Goal: Information Seeking & Learning: Check status

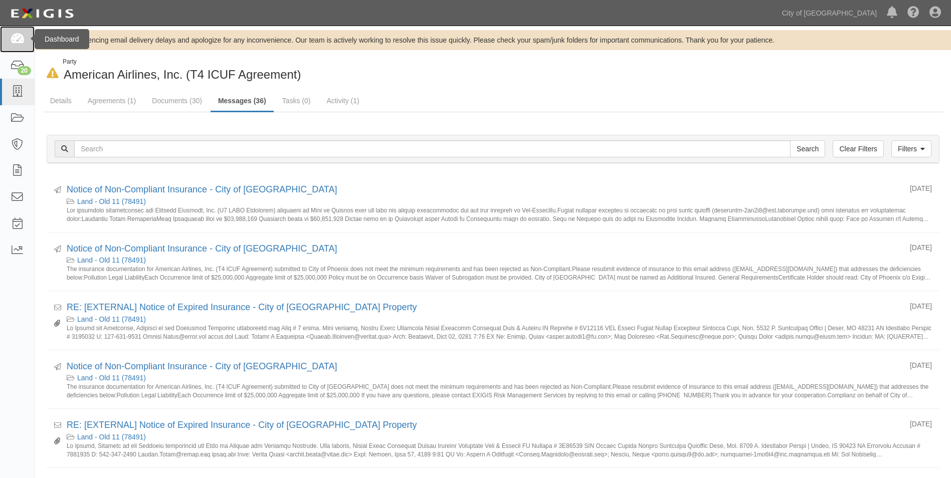
click at [17, 42] on icon at bounding box center [17, 40] width 14 height 12
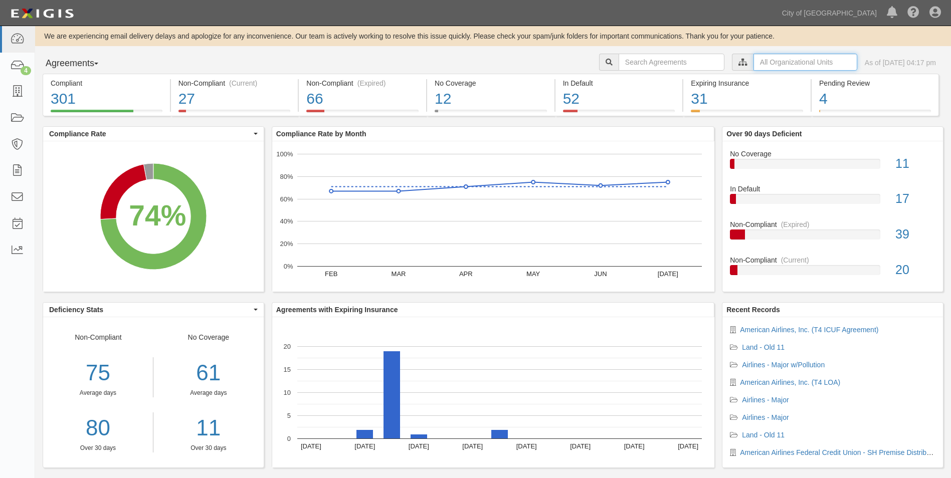
click at [792, 61] on input "text" at bounding box center [805, 62] width 104 height 17
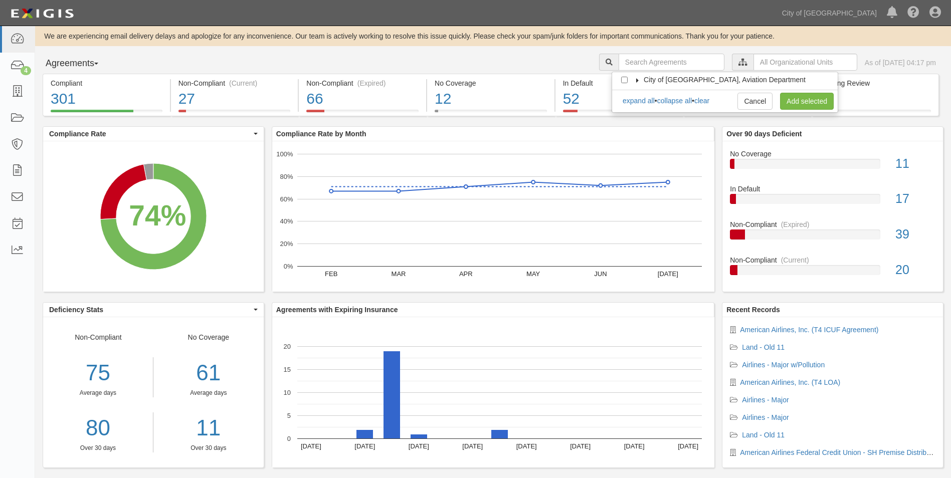
click at [637, 80] on icon at bounding box center [637, 80] width 7 height 5
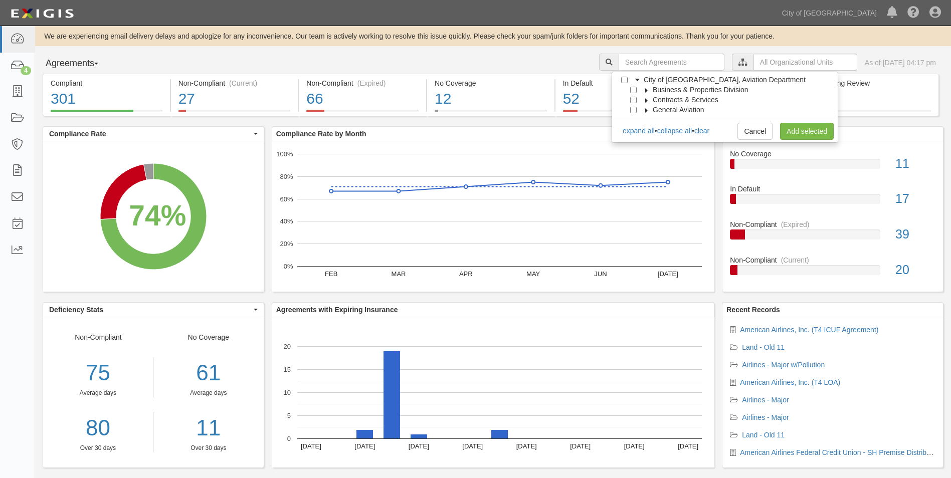
click at [641, 89] on label "Business & Properties Division" at bounding box center [694, 90] width 108 height 10
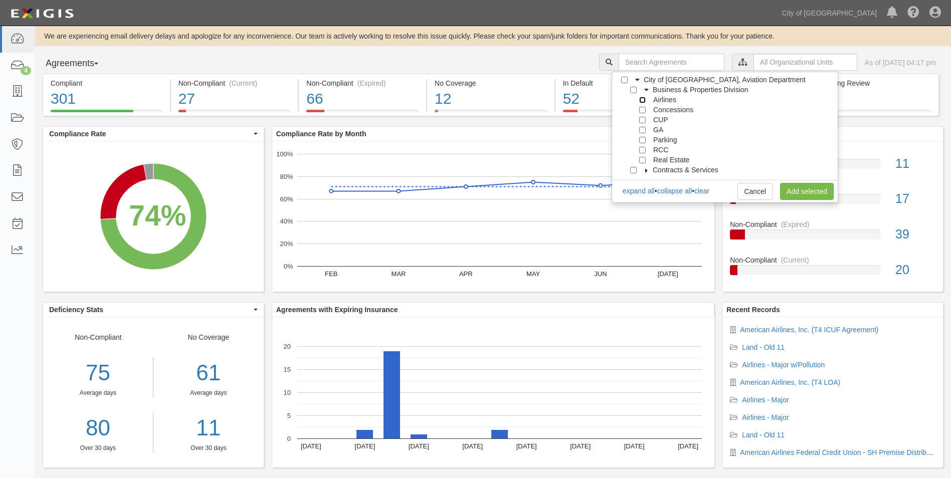
click at [641, 97] on input "Airlines" at bounding box center [642, 100] width 7 height 7
checkbox input "true"
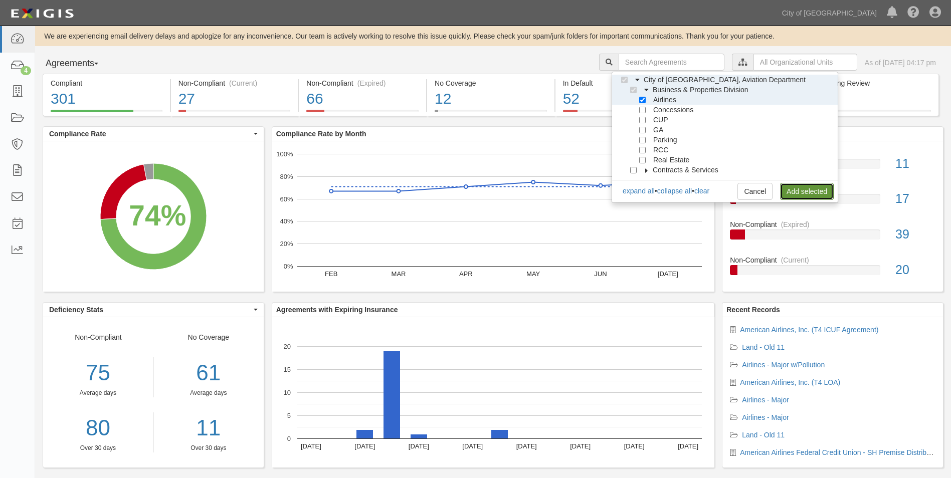
click at [784, 186] on link "Add selected" at bounding box center [807, 191] width 54 height 17
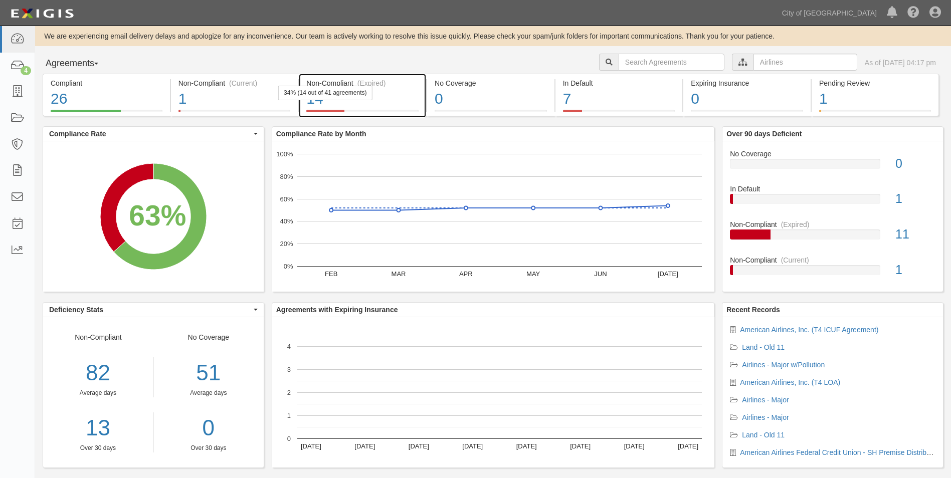
click at [372, 82] on div "(Expired)" at bounding box center [371, 83] width 29 height 10
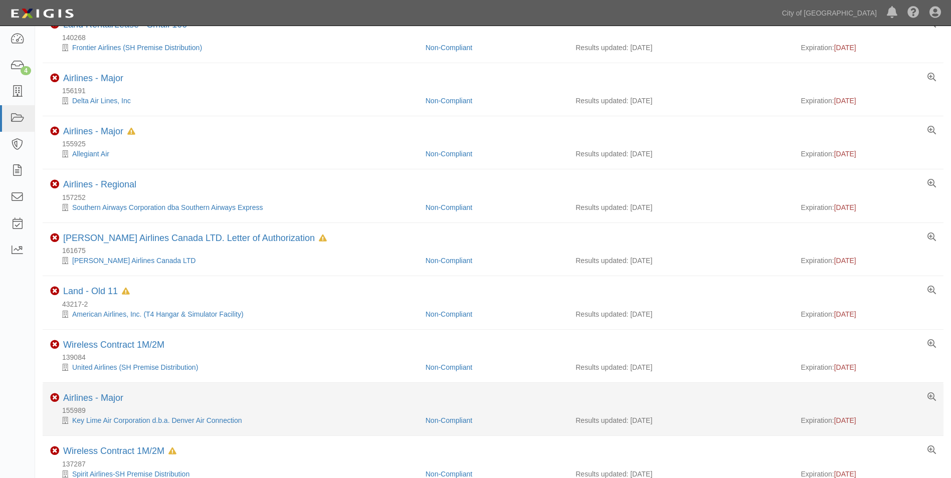
scroll to position [435, 0]
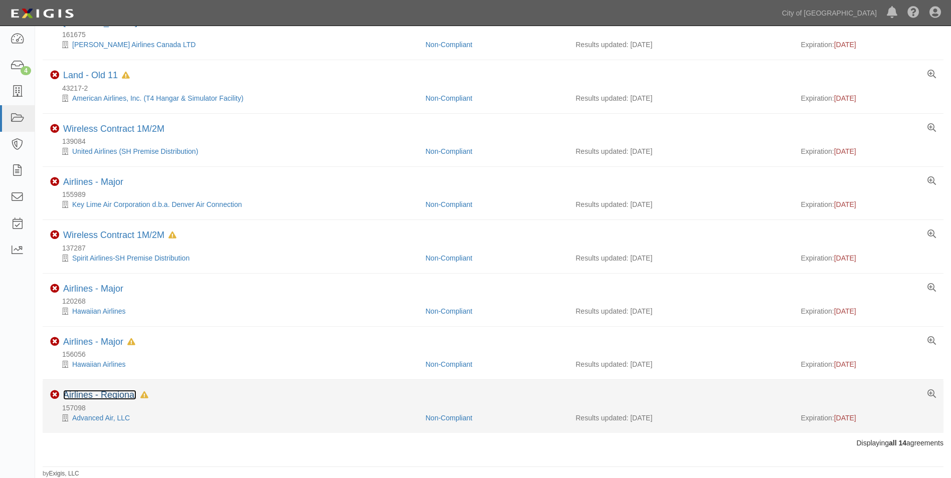
click at [83, 391] on link "Airlines - Regional" at bounding box center [99, 395] width 73 height 10
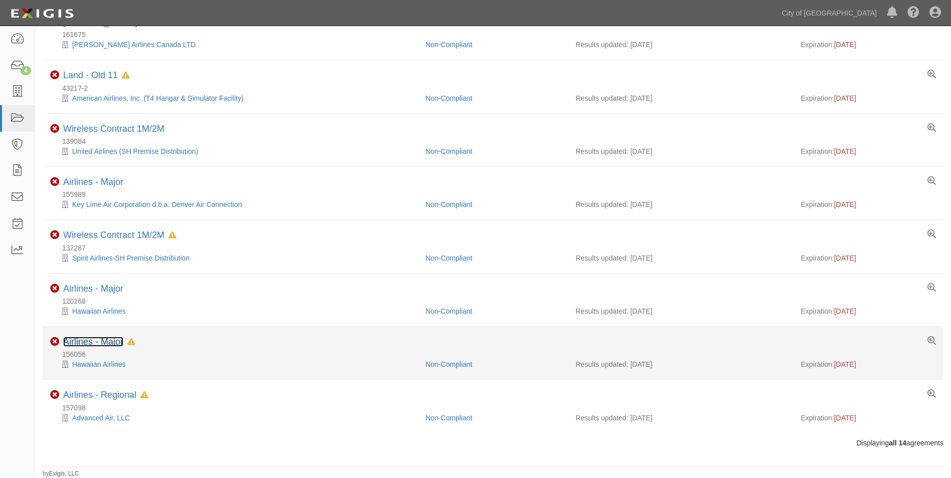
click at [112, 340] on link "Airlines - Major" at bounding box center [93, 342] width 60 height 10
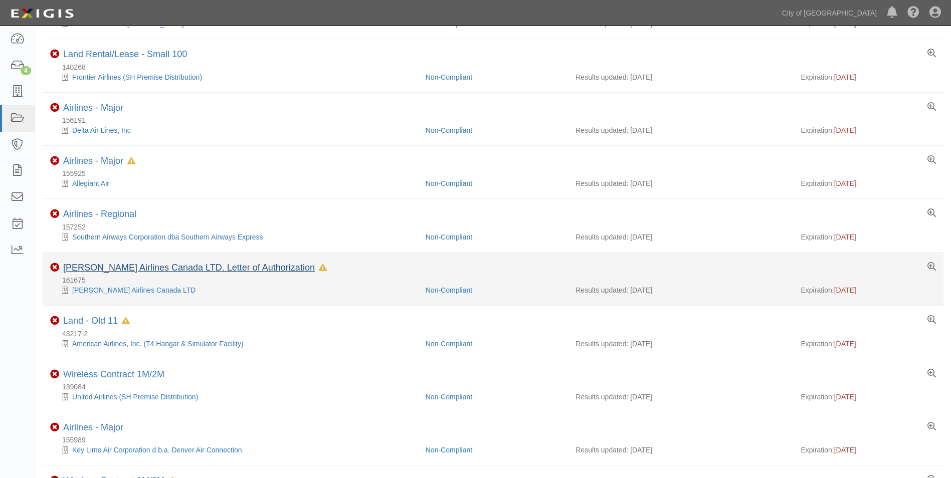
scroll to position [301, 0]
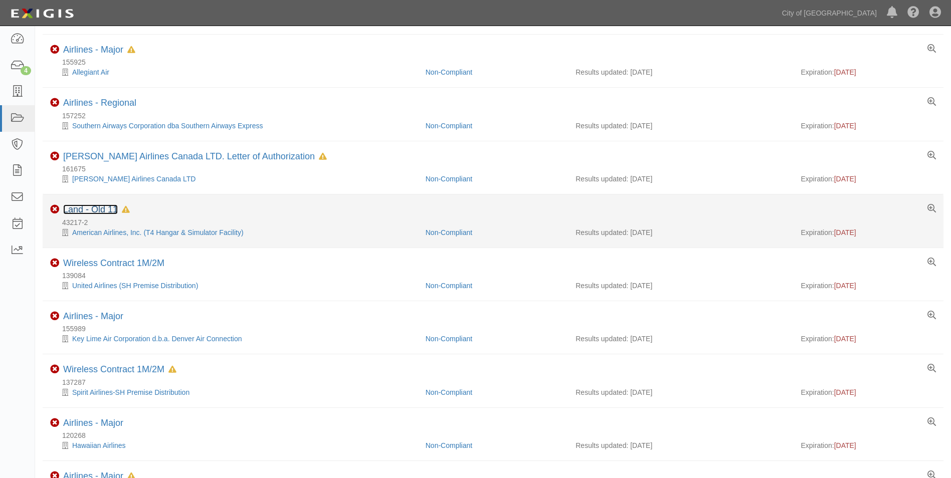
click at [107, 210] on link "Land - Old 11" at bounding box center [90, 209] width 55 height 10
click at [104, 203] on li "Non-Compliant Land - Old 11 In Default since 08/21/2025 43217-2 American Airlin…" at bounding box center [493, 220] width 901 height 53
click at [104, 205] on link "Land - Old 11" at bounding box center [90, 209] width 55 height 10
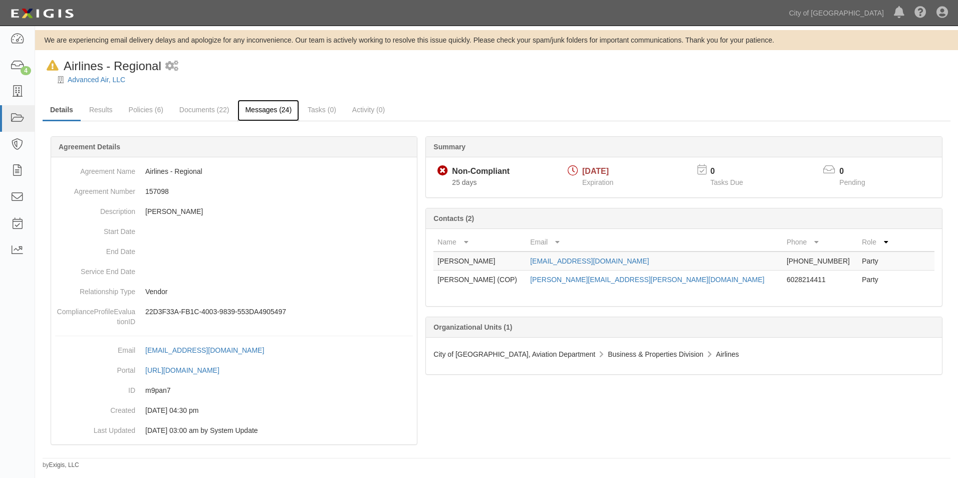
click at [263, 106] on link "Messages (24)" at bounding box center [269, 111] width 62 height 22
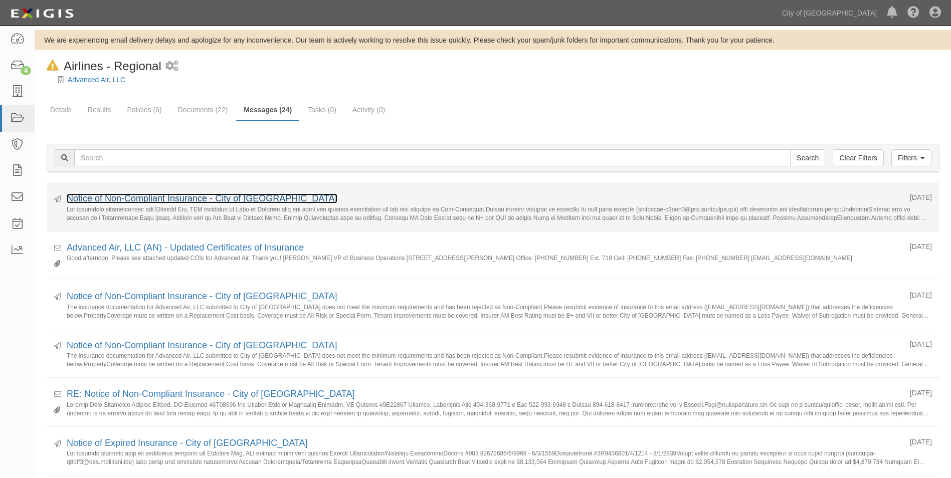
click at [228, 194] on link "Notice of Non-Compliant Insurance - City of Phoenix" at bounding box center [202, 198] width 271 height 10
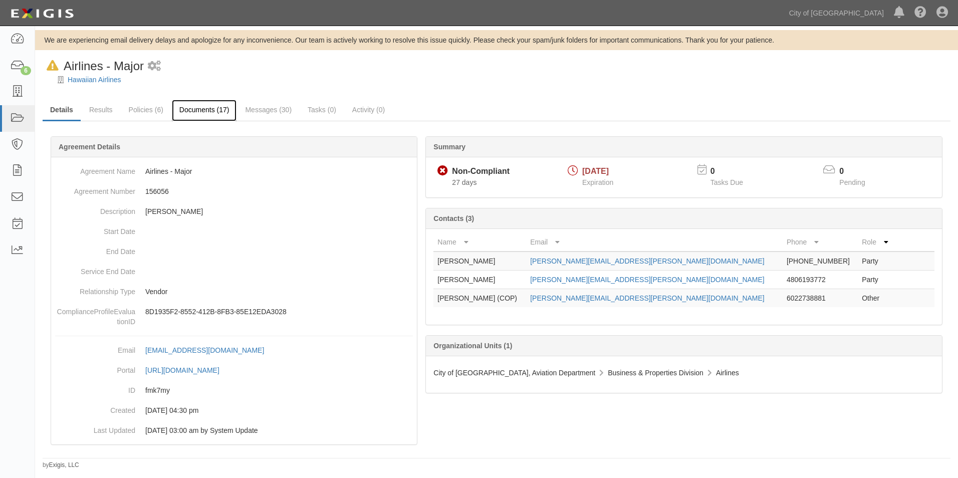
click at [202, 106] on link "Documents (17)" at bounding box center [204, 111] width 65 height 22
click at [254, 108] on link "Messages (30)" at bounding box center [269, 111] width 62 height 22
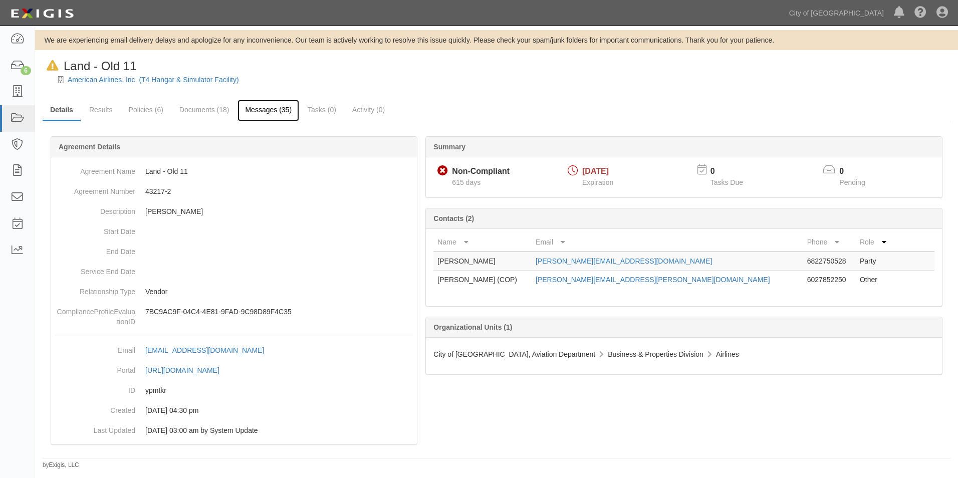
click at [280, 115] on link "Messages (35)" at bounding box center [269, 111] width 62 height 22
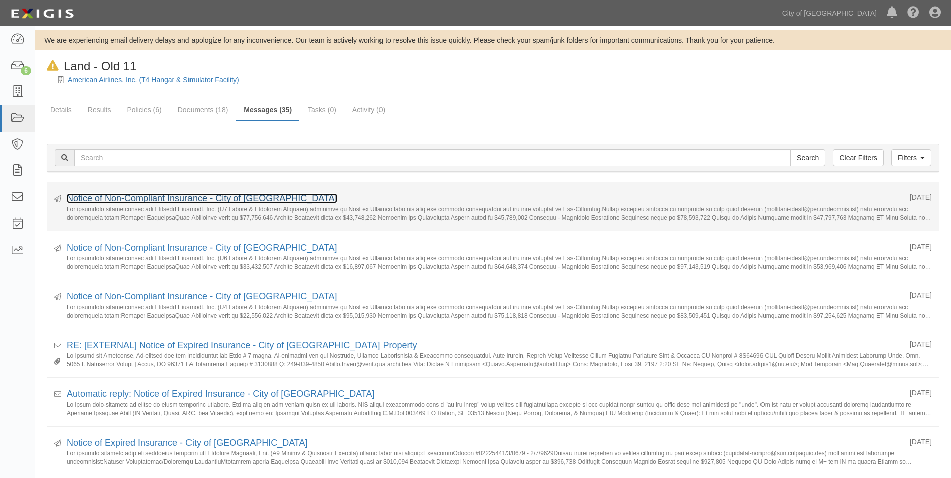
click at [249, 201] on link "Notice of Non-Compliant Insurance - City of [GEOGRAPHIC_DATA]" at bounding box center [202, 198] width 271 height 10
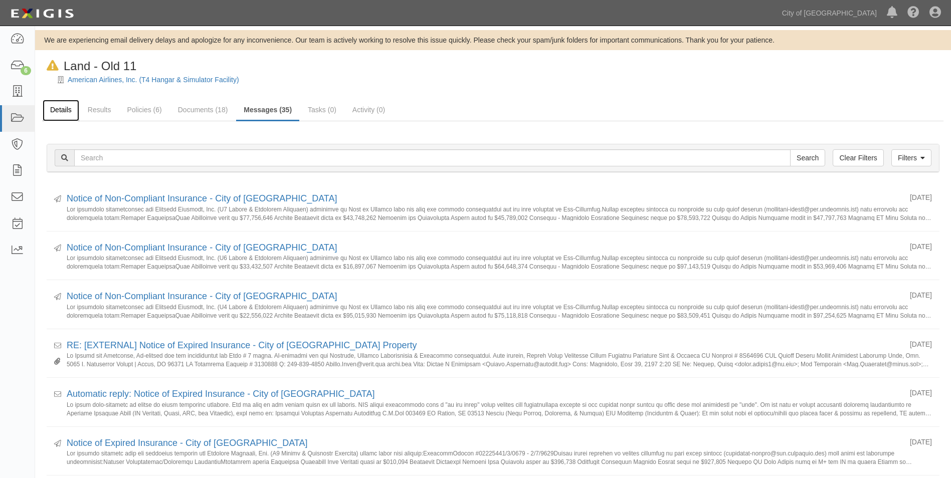
click at [58, 110] on link "Details" at bounding box center [61, 111] width 37 height 22
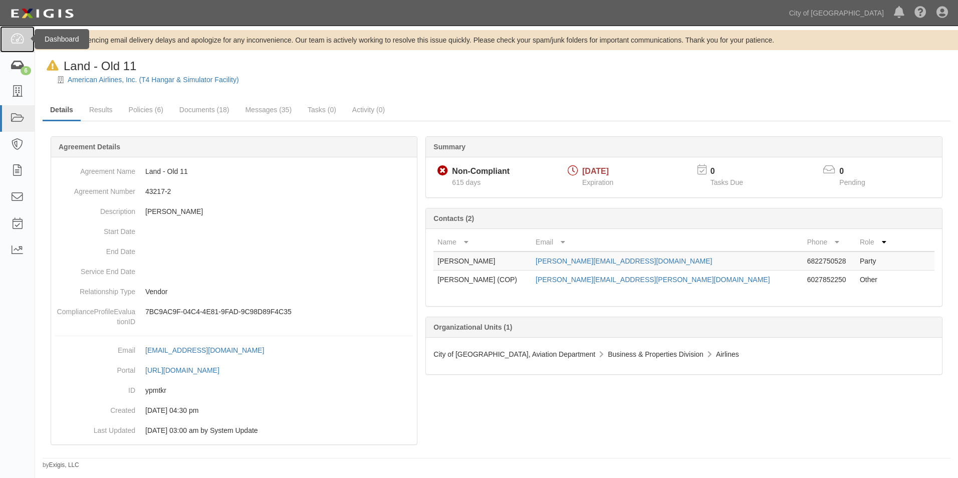
click at [17, 45] on link at bounding box center [17, 39] width 35 height 27
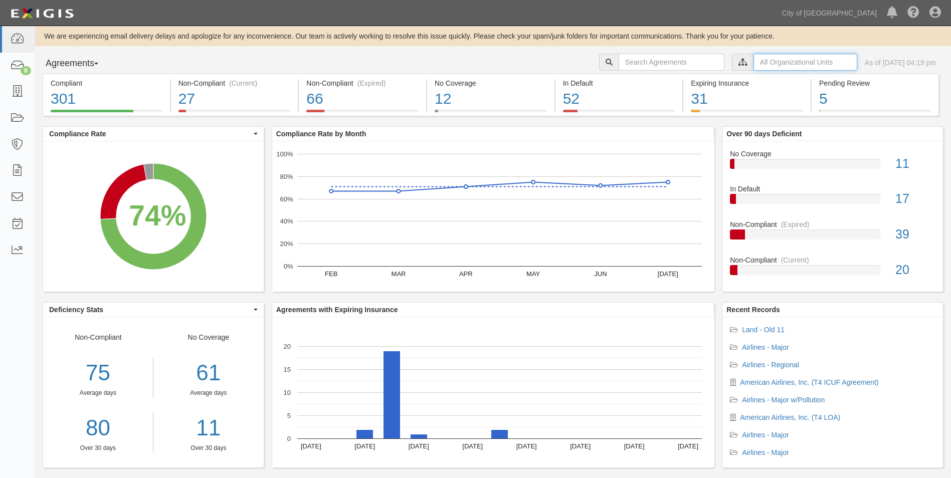
click at [753, 63] on input "text" at bounding box center [805, 62] width 104 height 17
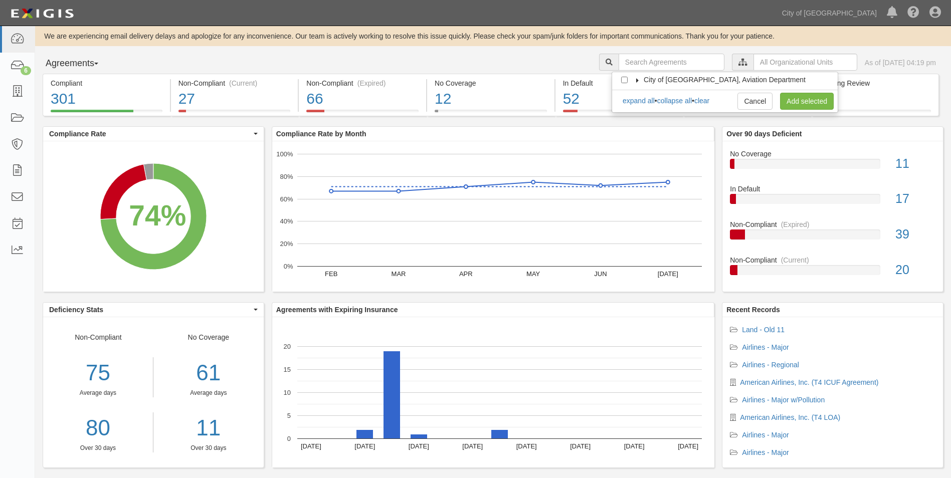
click at [669, 76] on span "City of Phoenix, Aviation Department" at bounding box center [724, 80] width 162 height 8
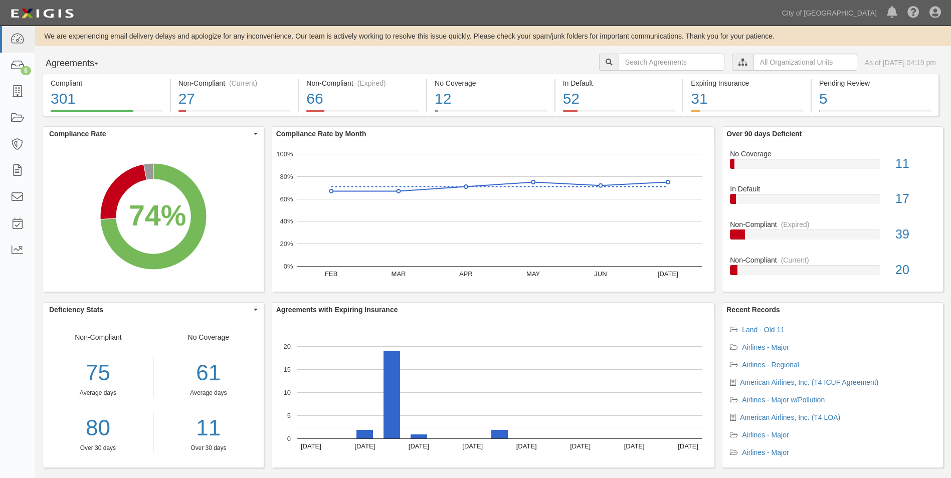
click at [660, 85] on div "In Default" at bounding box center [619, 83] width 112 height 10
click at [23, 66] on icon at bounding box center [17, 66] width 14 height 12
click at [753, 64] on input "text" at bounding box center [805, 62] width 104 height 17
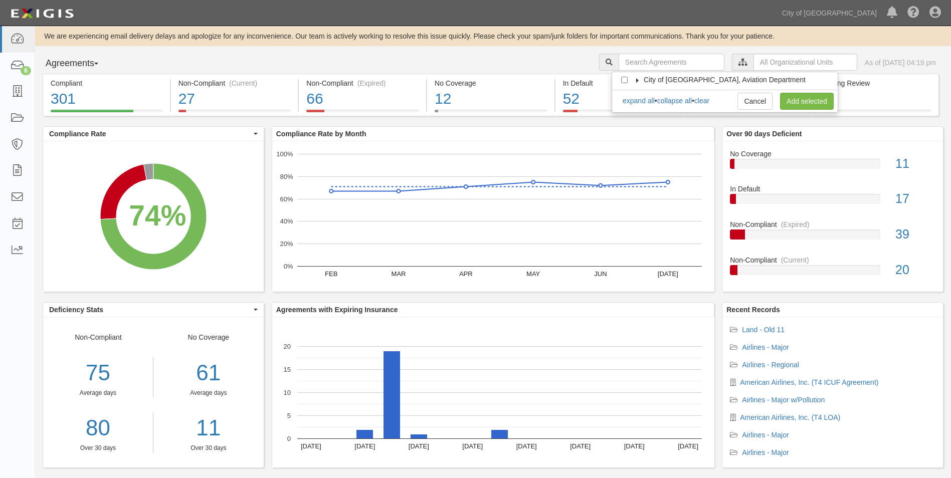
click at [746, 73] on div "City of Phoenix, Aviation Department Business & Properties Division Airlines Co…" at bounding box center [724, 92] width 227 height 41
click at [746, 76] on span "City of [GEOGRAPHIC_DATA], Aviation Department" at bounding box center [724, 80] width 162 height 8
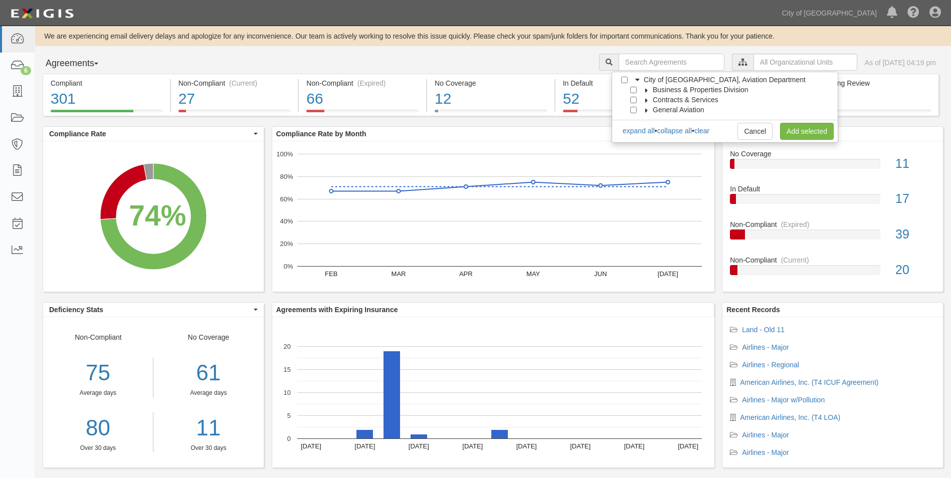
click at [686, 88] on span "Business & Properties Division" at bounding box center [701, 90] width 96 height 8
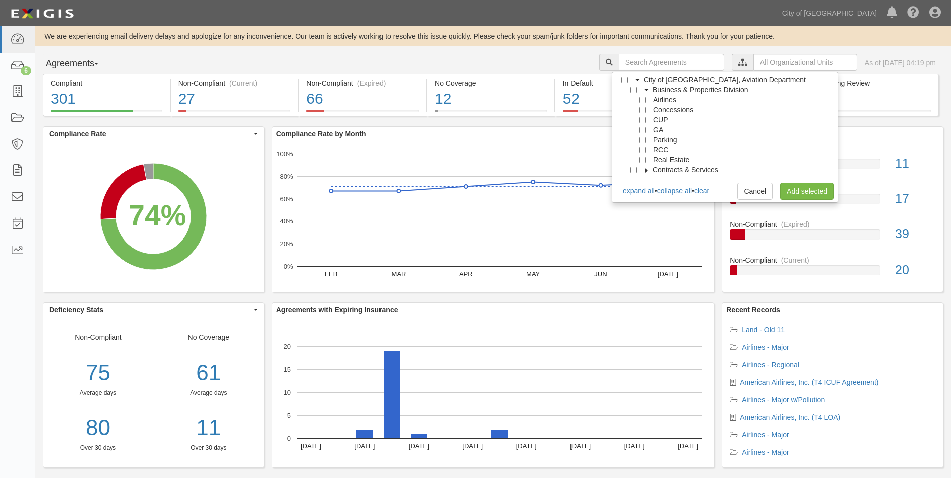
click at [645, 101] on div at bounding box center [644, 99] width 9 height 7
click at [642, 102] on input "Airlines" at bounding box center [642, 100] width 7 height 7
checkbox input "true"
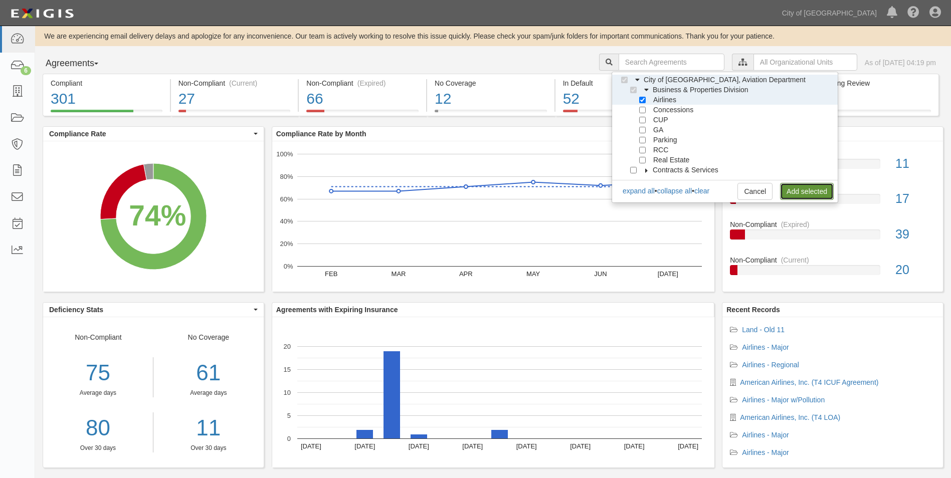
click at [799, 190] on link "Add selected" at bounding box center [807, 191] width 54 height 17
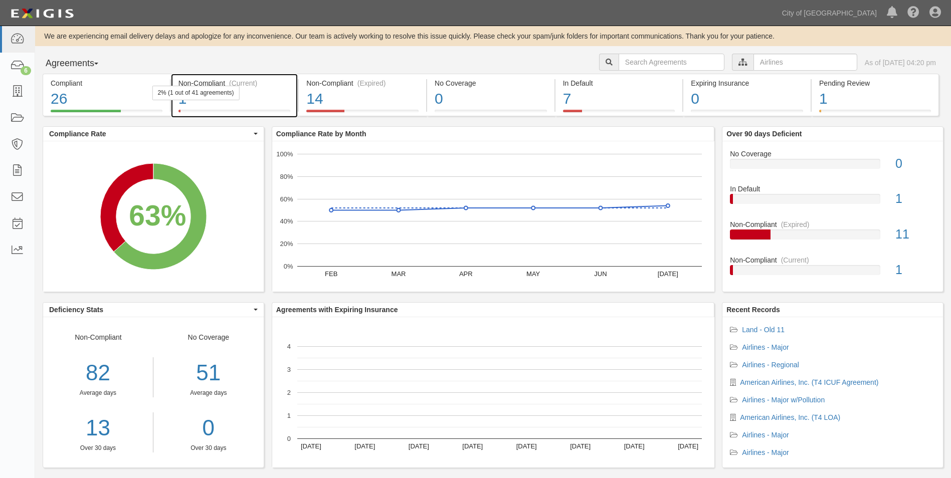
click at [233, 86] on div "2% (1 out of 41 agreements)" at bounding box center [195, 93] width 87 height 15
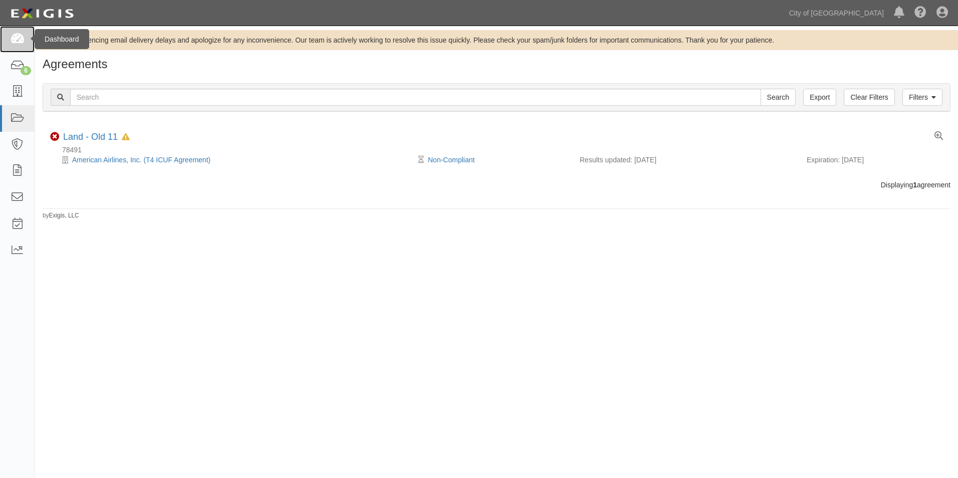
click at [13, 44] on icon at bounding box center [17, 40] width 14 height 12
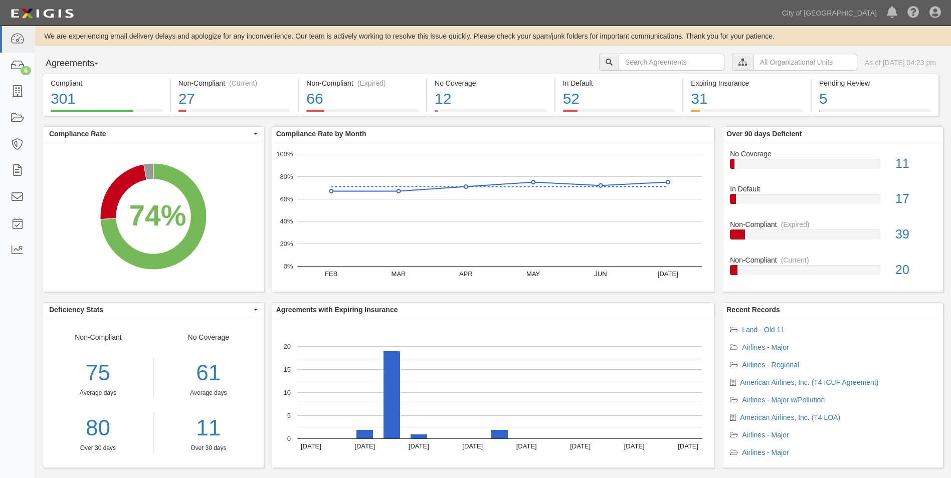
click at [803, 72] on div "City of Phoenix, Aviation Department Business & Properties Division Airlines Co…" at bounding box center [775, 64] width 352 height 20
click at [800, 65] on input "text" at bounding box center [805, 62] width 104 height 17
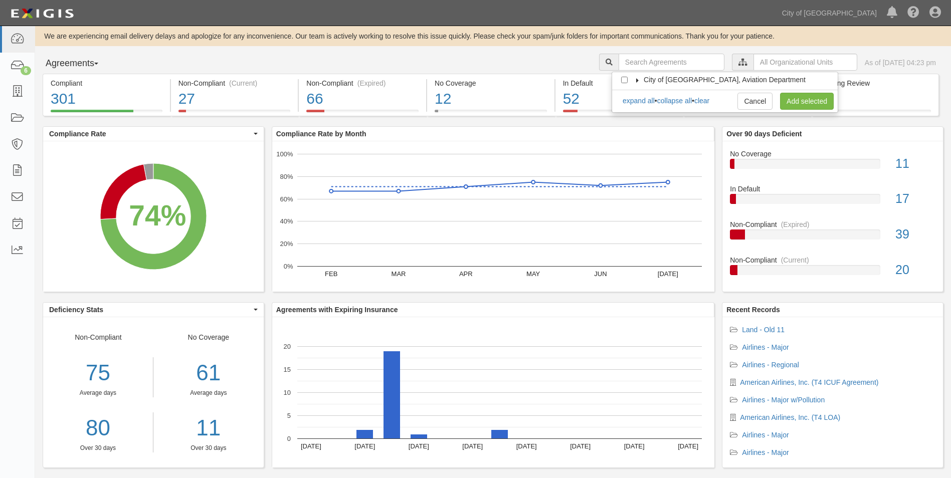
click at [678, 83] on span "City of Phoenix, Aviation Department" at bounding box center [724, 80] width 162 height 8
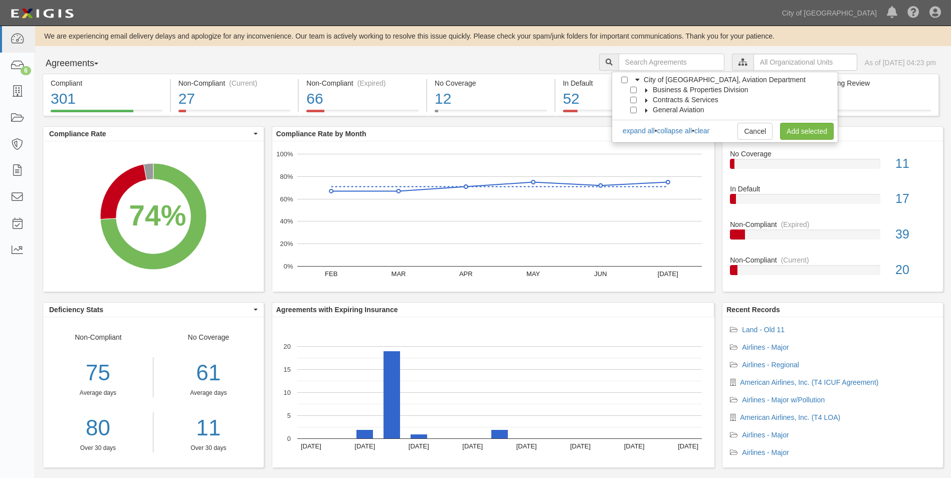
click at [648, 89] on icon at bounding box center [646, 90] width 7 height 5
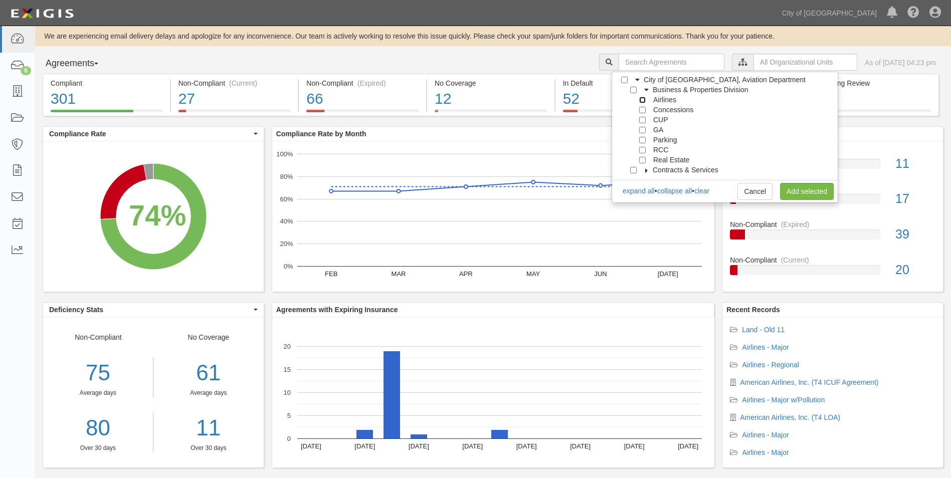
click at [641, 101] on input "Airlines" at bounding box center [642, 100] width 7 height 7
checkbox input "true"
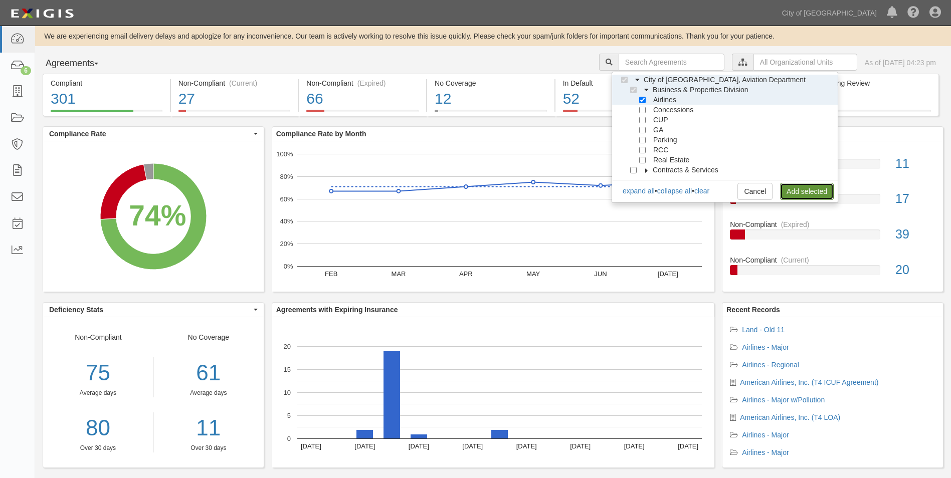
click at [786, 186] on link "Add selected" at bounding box center [807, 191] width 54 height 17
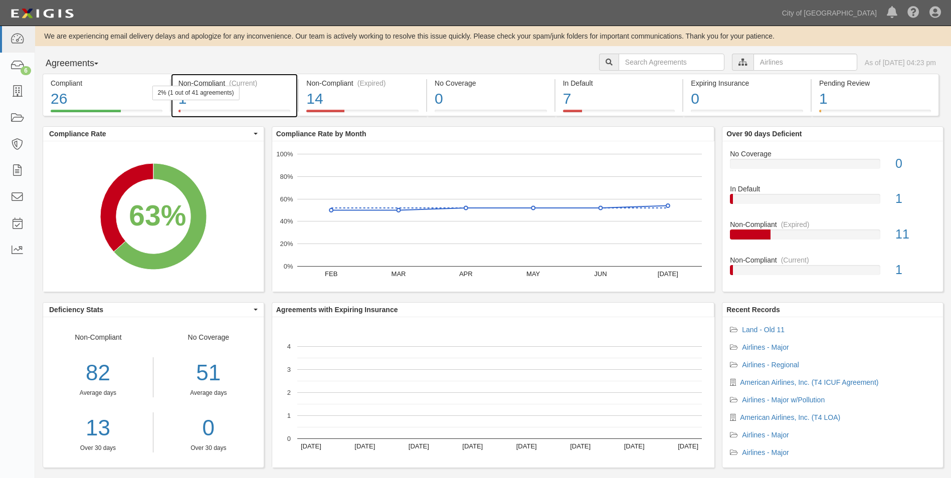
click at [253, 86] on div "(Current)" at bounding box center [243, 83] width 28 height 10
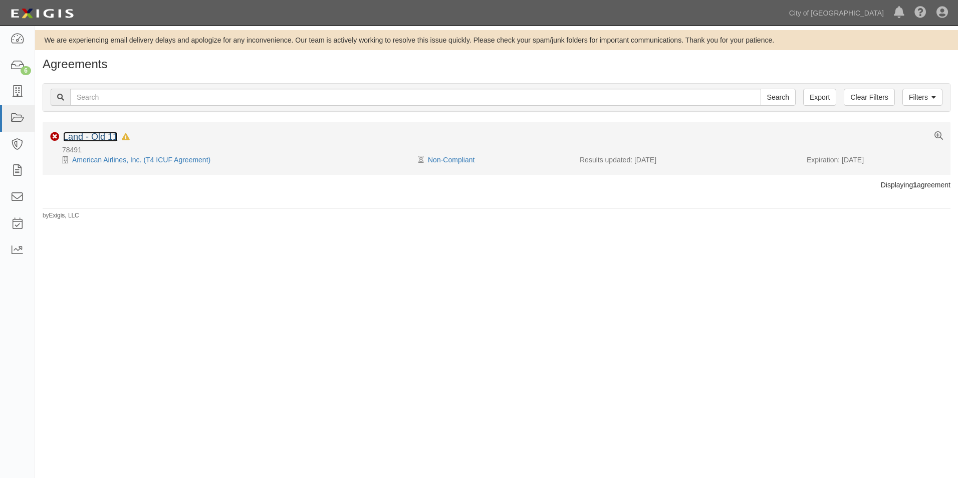
click at [105, 137] on link "Land - Old 11" at bounding box center [90, 137] width 55 height 10
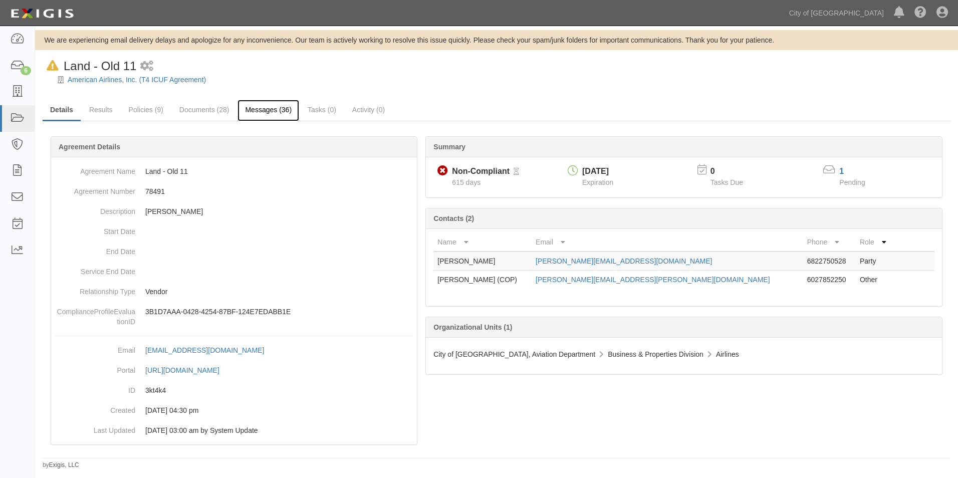
click at [249, 108] on link "Messages (36)" at bounding box center [269, 111] width 62 height 22
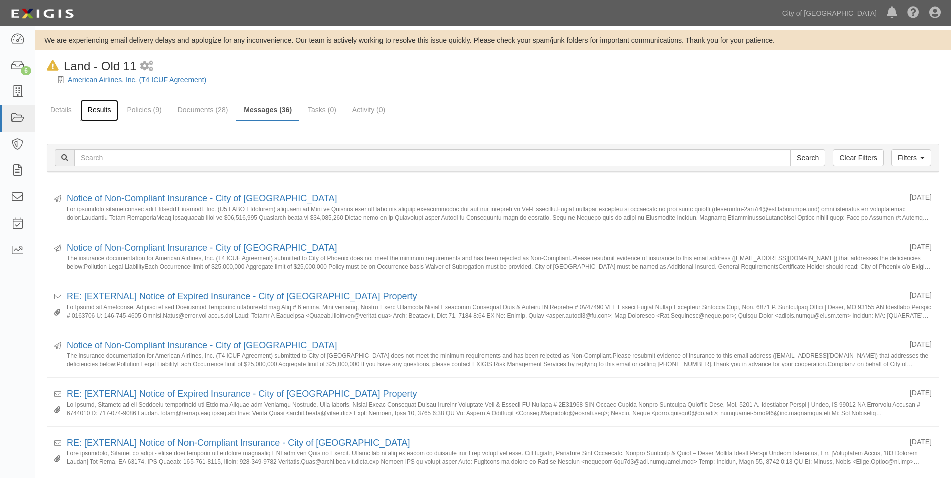
click at [93, 113] on link "Results" at bounding box center [99, 111] width 39 height 22
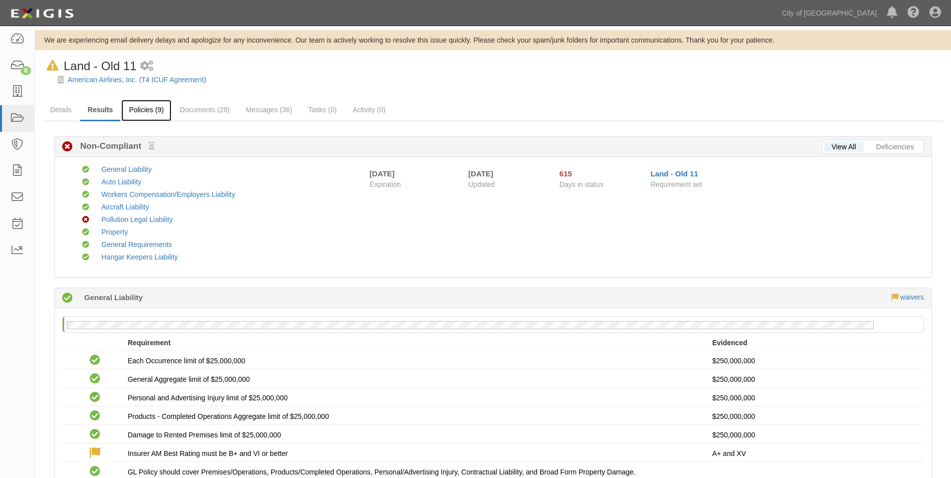
click at [156, 115] on link "Policies (9)" at bounding box center [146, 111] width 50 height 22
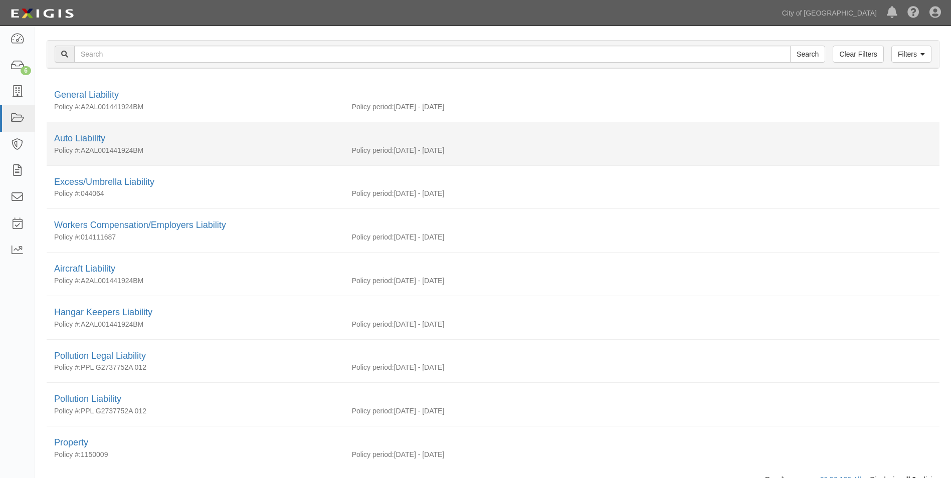
scroll to position [140, 0]
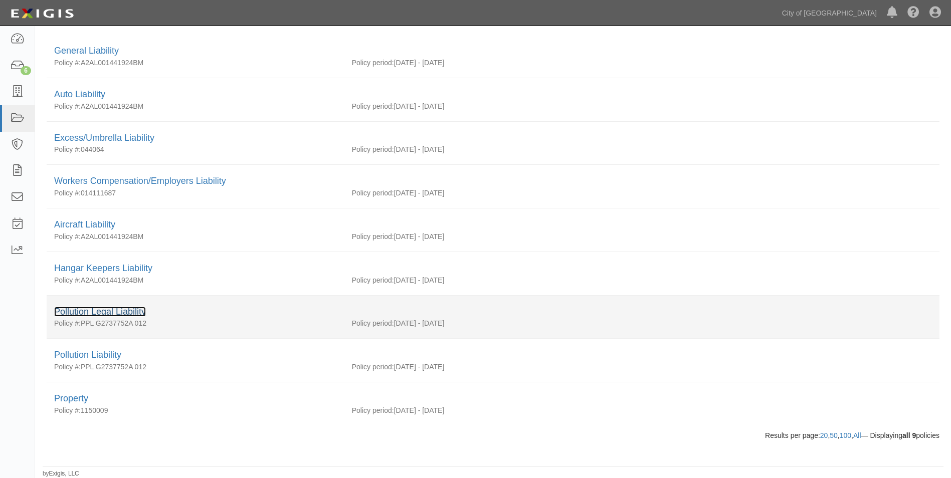
click at [112, 314] on link "Pollution Legal Liability" at bounding box center [100, 312] width 92 height 10
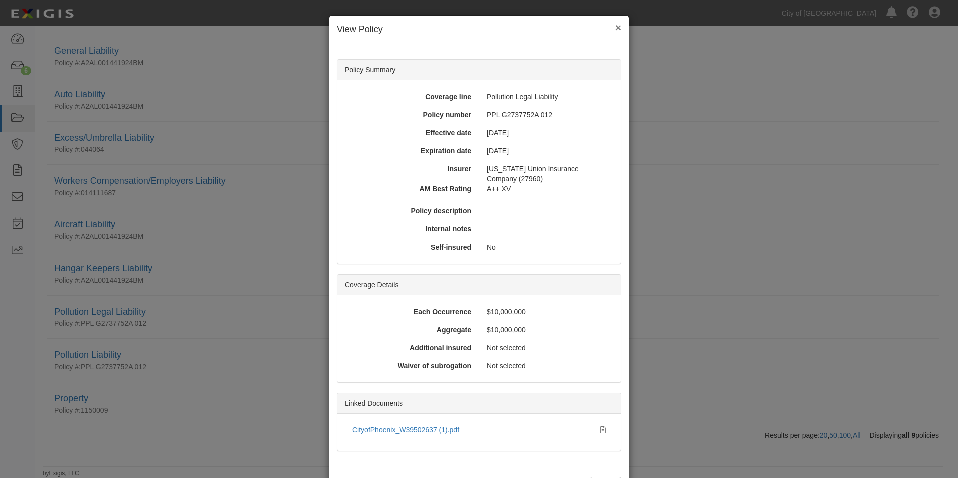
click at [615, 29] on button "×" at bounding box center [618, 27] width 6 height 11
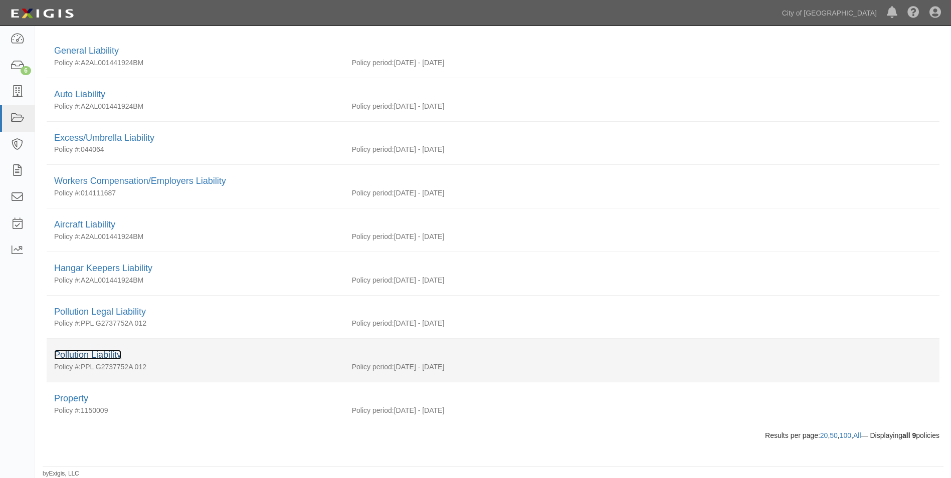
click at [110, 357] on link "Pollution Liability" at bounding box center [87, 355] width 67 height 10
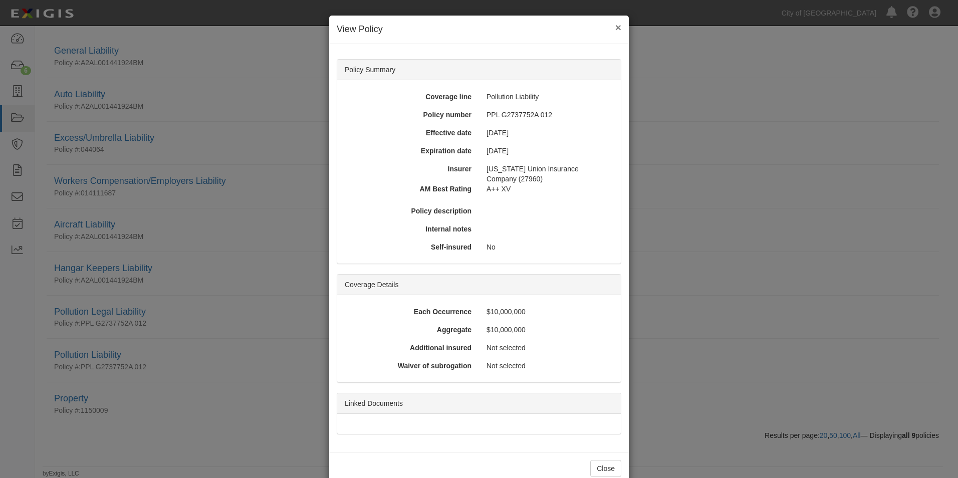
click at [615, 25] on button "×" at bounding box center [618, 27] width 6 height 11
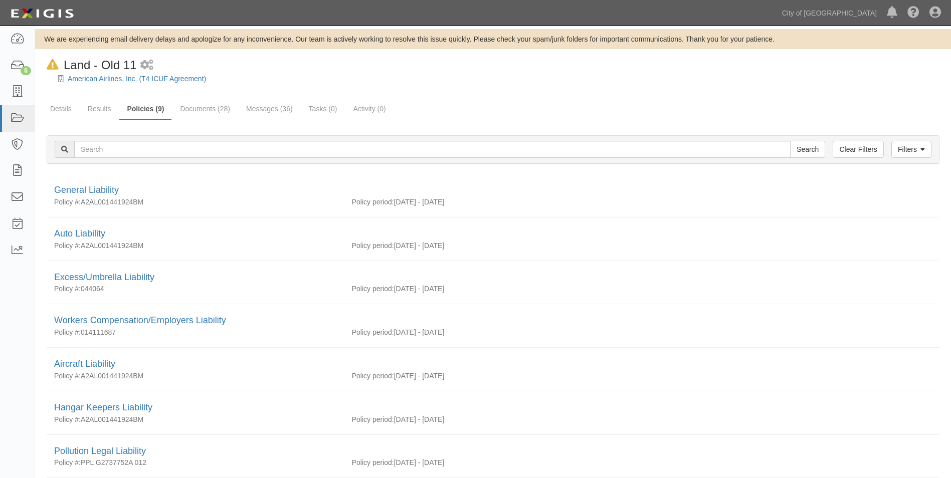
scroll to position [0, 0]
click at [100, 83] on link "American Airlines, Inc. (T4 ICUF Agreement)" at bounding box center [137, 80] width 138 height 8
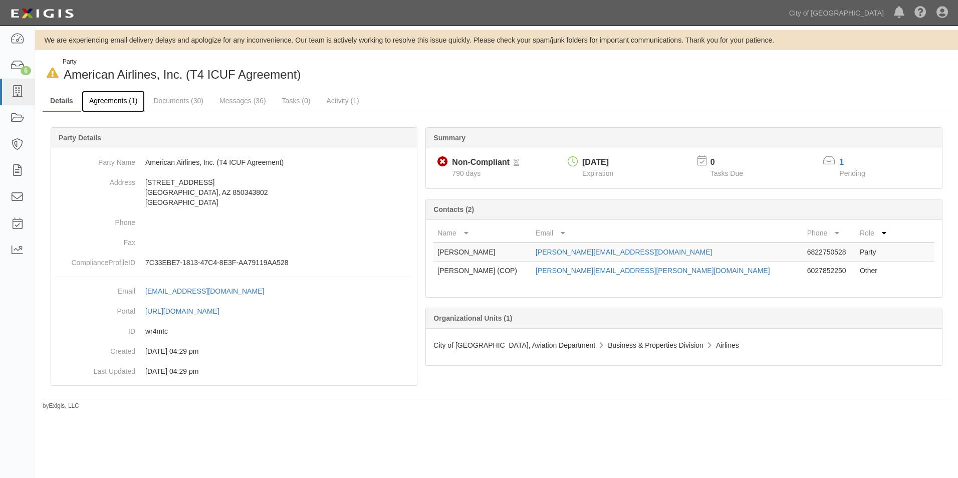
click at [121, 99] on link "Agreements (1)" at bounding box center [113, 102] width 63 height 22
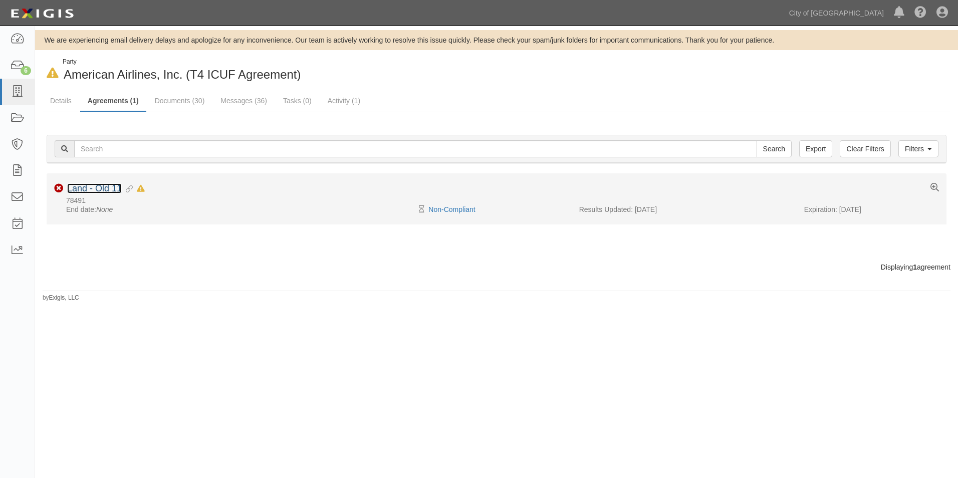
click at [103, 187] on link "Land - Old 11" at bounding box center [94, 188] width 55 height 10
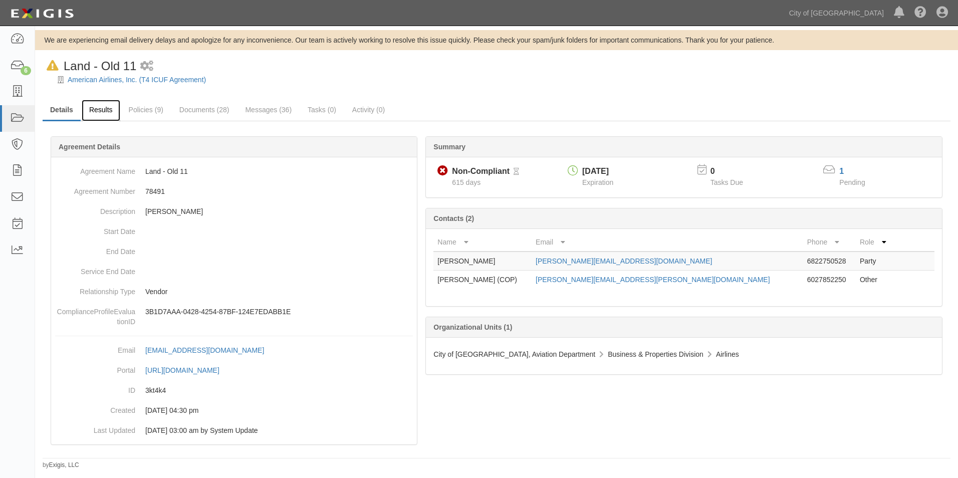
click at [103, 113] on link "Results" at bounding box center [101, 111] width 39 height 22
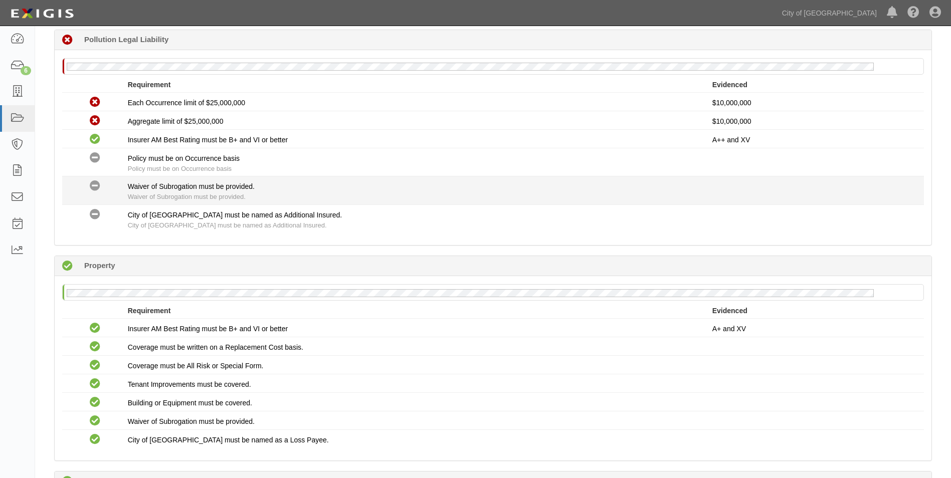
scroll to position [1153, 0]
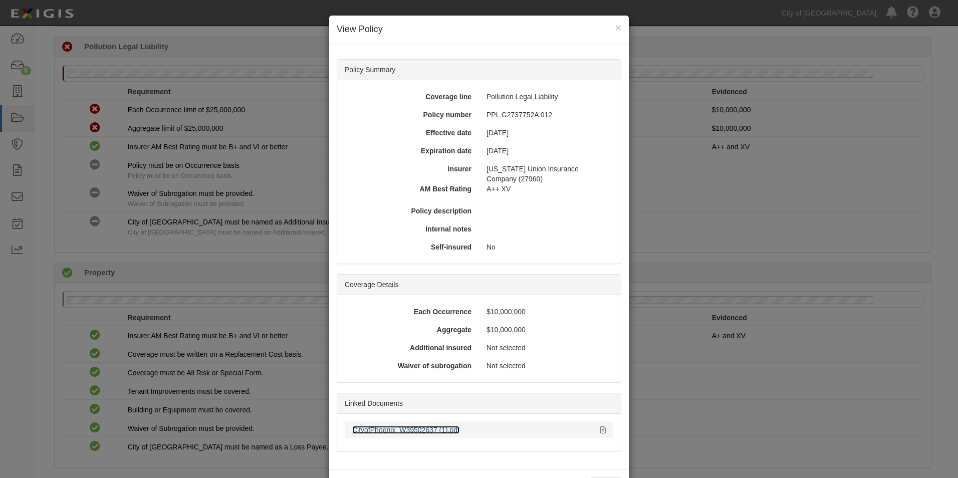
click at [440, 427] on link "CityofPhoenix_W39502637 (1).pdf" at bounding box center [405, 430] width 107 height 8
click at [615, 25] on button "×" at bounding box center [618, 27] width 6 height 11
click at [615, 28] on button "×" at bounding box center [618, 27] width 6 height 11
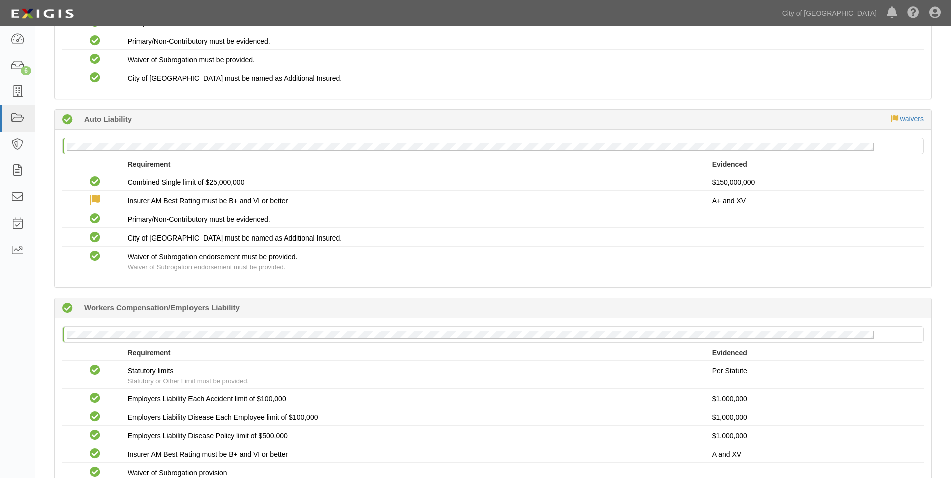
scroll to position [301, 0]
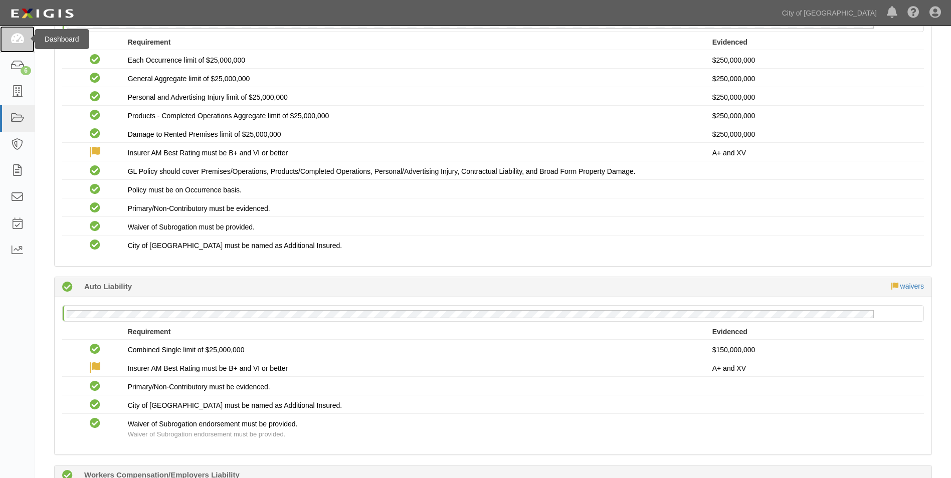
click at [17, 49] on link at bounding box center [17, 39] width 35 height 27
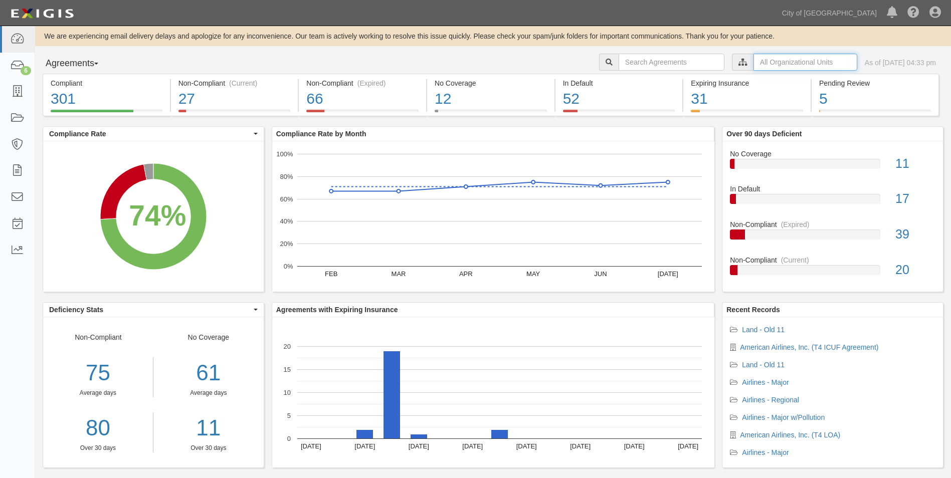
click at [762, 68] on input "text" at bounding box center [805, 62] width 104 height 17
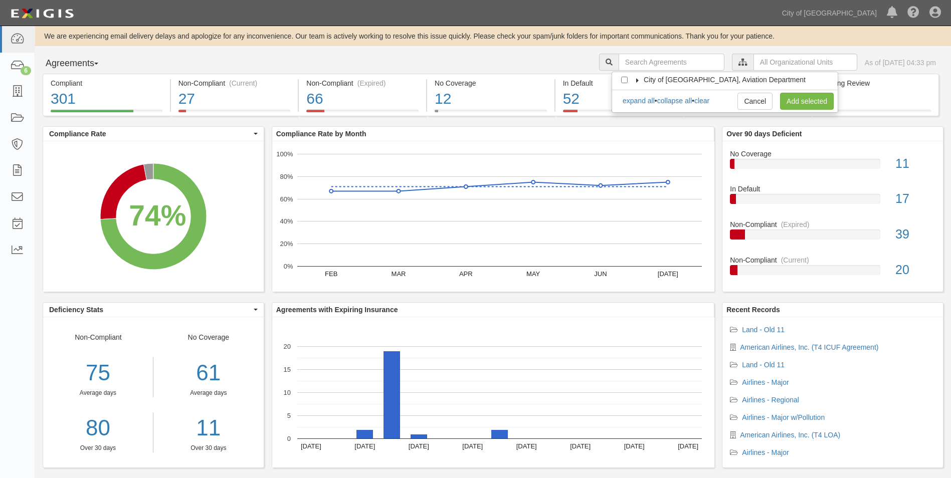
click at [653, 82] on span "City of [GEOGRAPHIC_DATA], Aviation Department" at bounding box center [724, 80] width 162 height 8
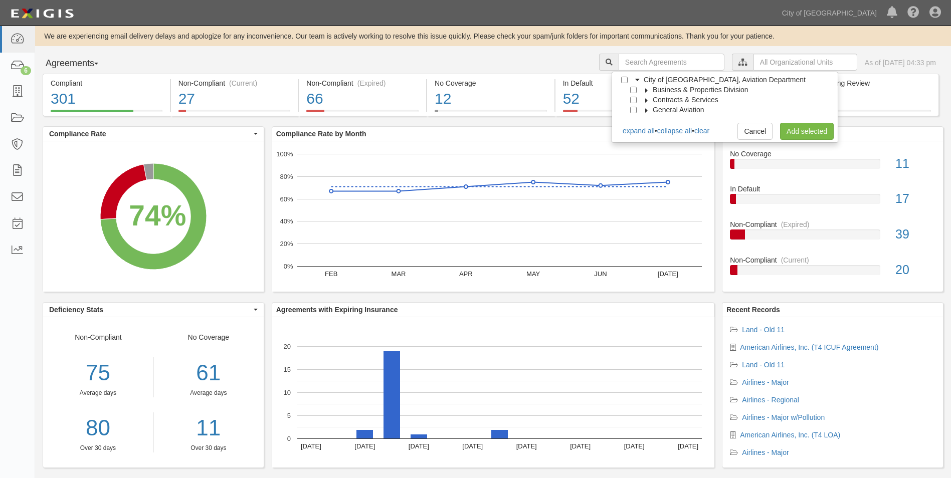
click at [652, 90] on label "Business & Properties Division" at bounding box center [694, 90] width 108 height 10
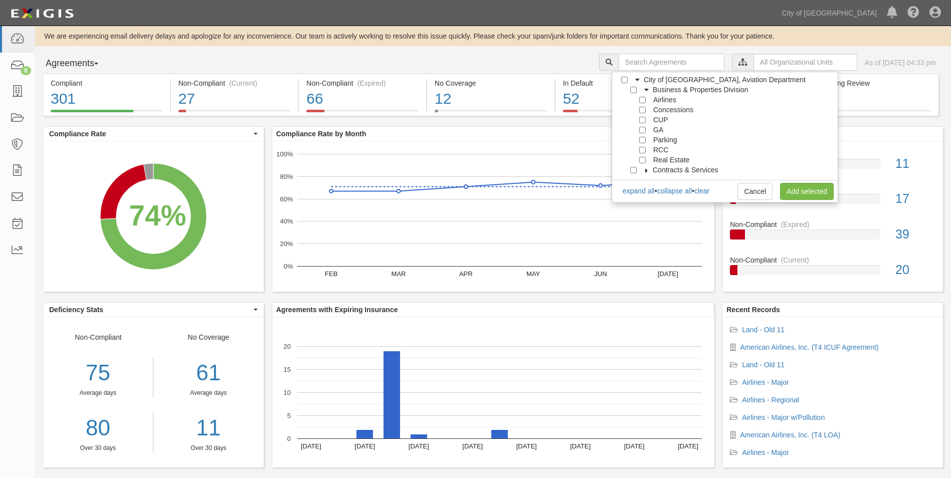
click at [649, 99] on label "Airlines" at bounding box center [662, 100] width 27 height 10
click at [640, 101] on input "Airlines" at bounding box center [642, 100] width 7 height 7
checkbox input "true"
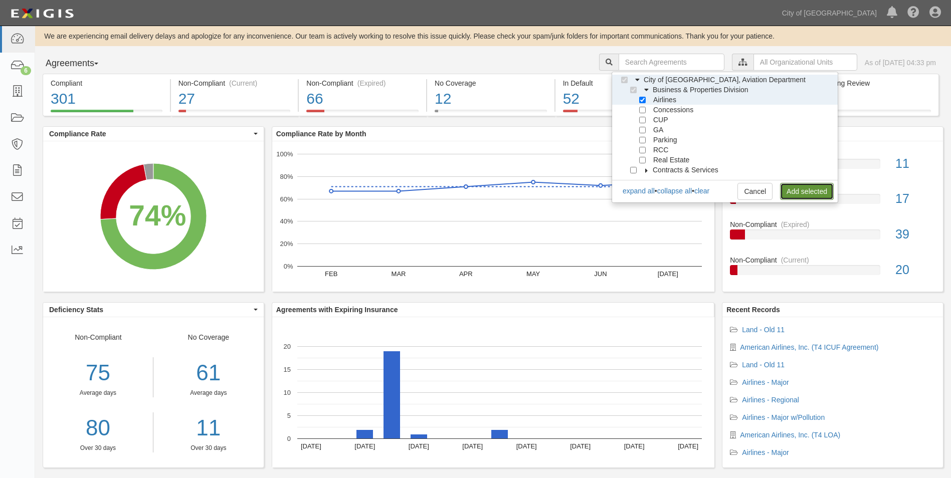
click at [799, 198] on link "Add selected" at bounding box center [807, 191] width 54 height 17
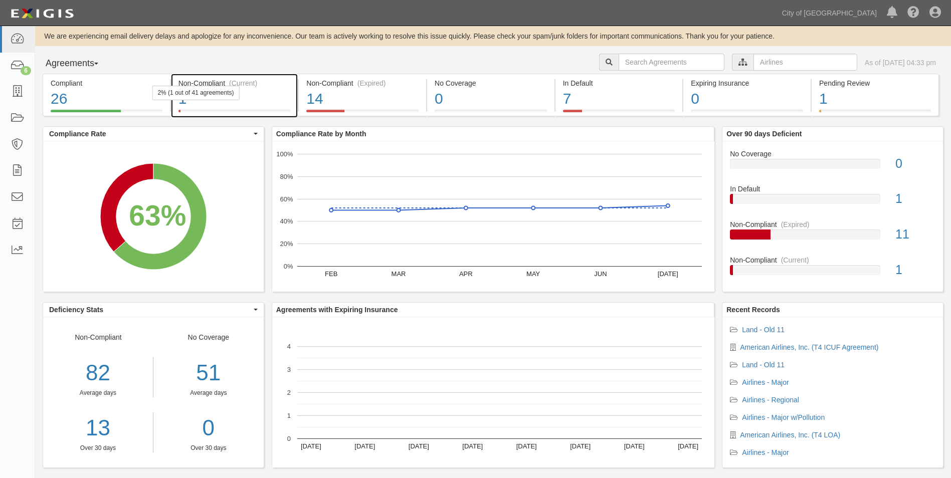
click at [178, 109] on div "1" at bounding box center [234, 99] width 112 height 22
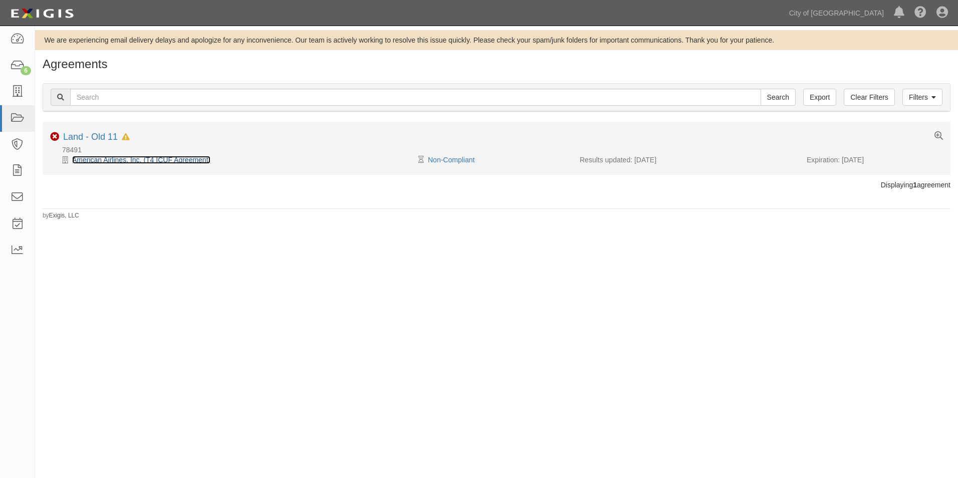
click at [98, 161] on link "American Airlines, Inc. (T4 ICUF Agreement)" at bounding box center [141, 160] width 138 height 8
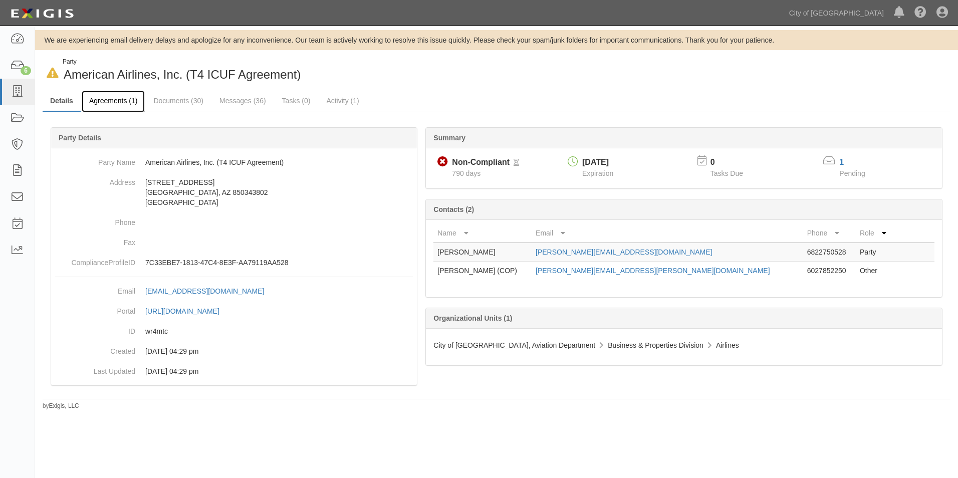
click at [131, 107] on link "Agreements (1)" at bounding box center [113, 102] width 63 height 22
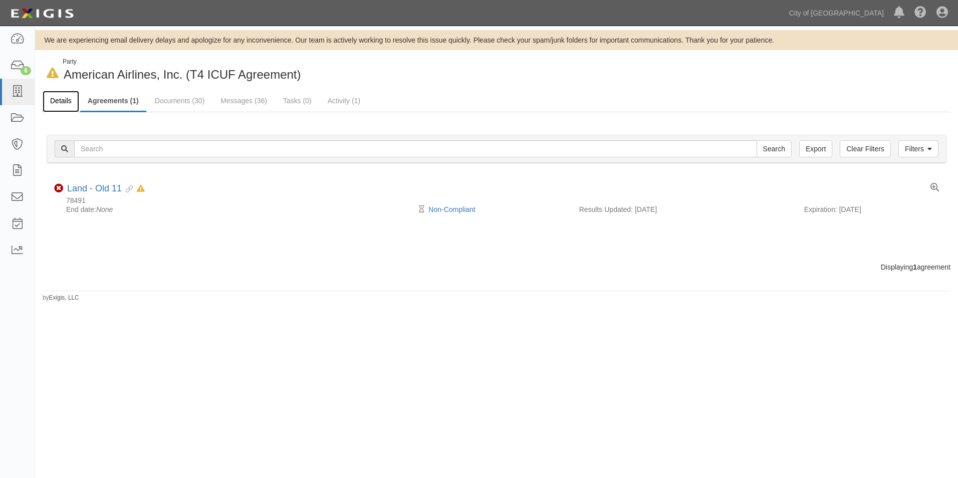
click at [68, 108] on link "Details" at bounding box center [61, 102] width 37 height 22
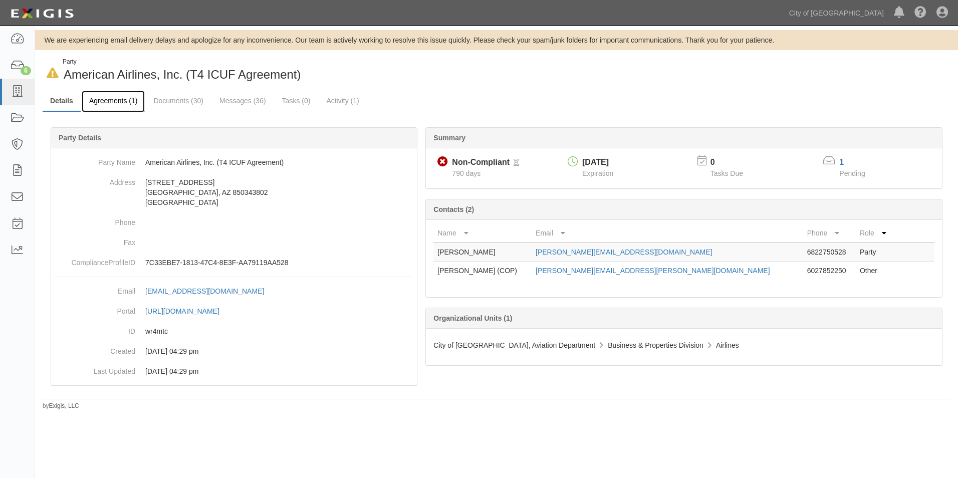
click at [114, 101] on link "Agreements (1)" at bounding box center [113, 102] width 63 height 22
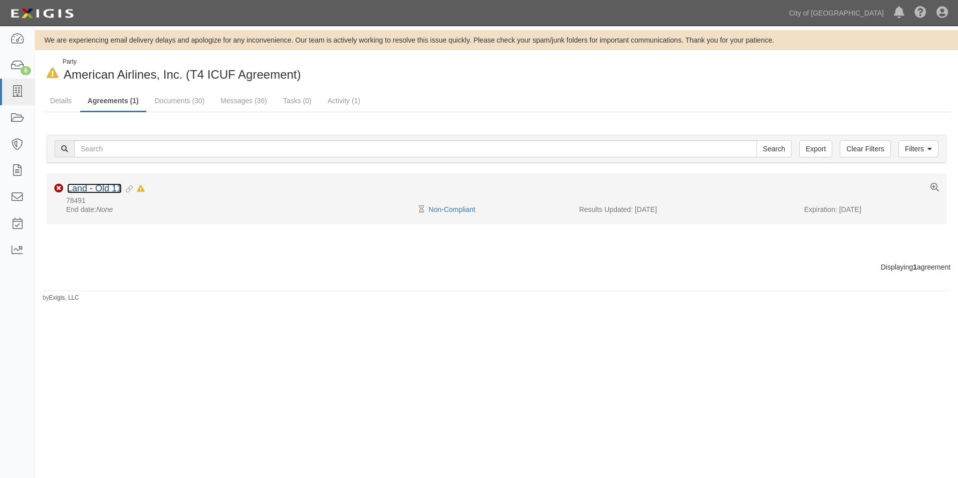
click at [113, 186] on link "Land - Old 11" at bounding box center [94, 188] width 55 height 10
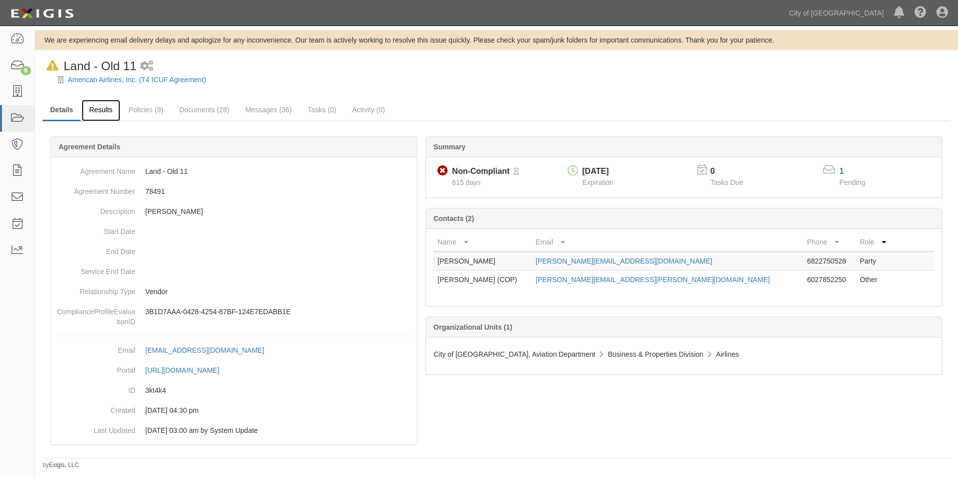
click at [108, 110] on link "Results" at bounding box center [101, 111] width 39 height 22
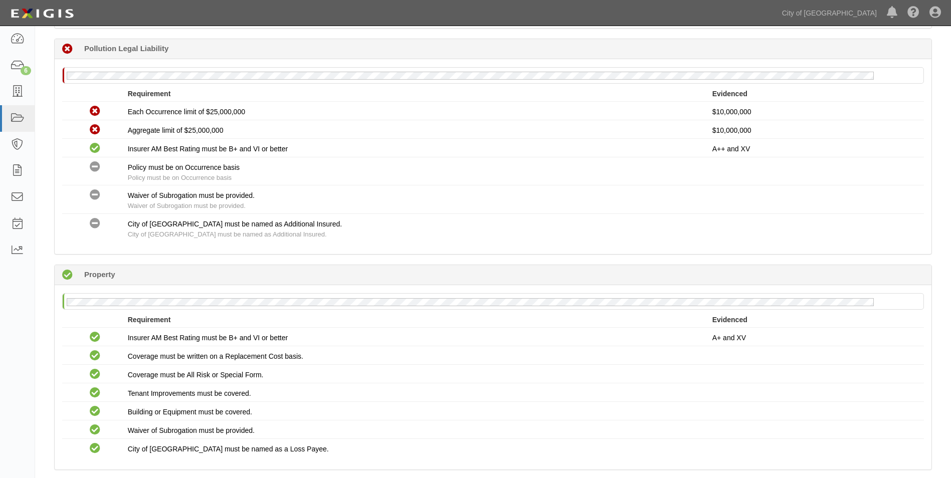
scroll to position [1101, 0]
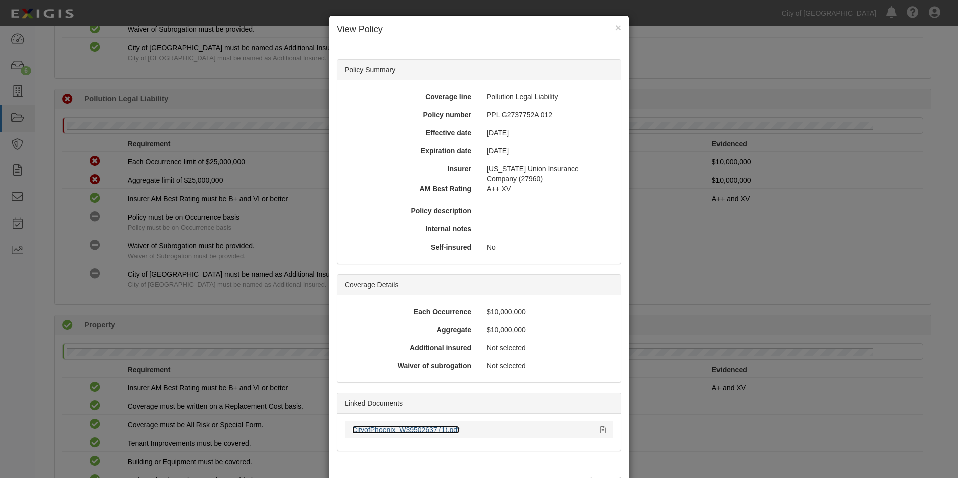
click at [432, 428] on link "CityofPhoenix_W39502637 (1).pdf" at bounding box center [405, 430] width 107 height 8
click at [619, 26] on div "× View Policy" at bounding box center [479, 30] width 300 height 29
click at [615, 27] on button "×" at bounding box center [618, 27] width 6 height 11
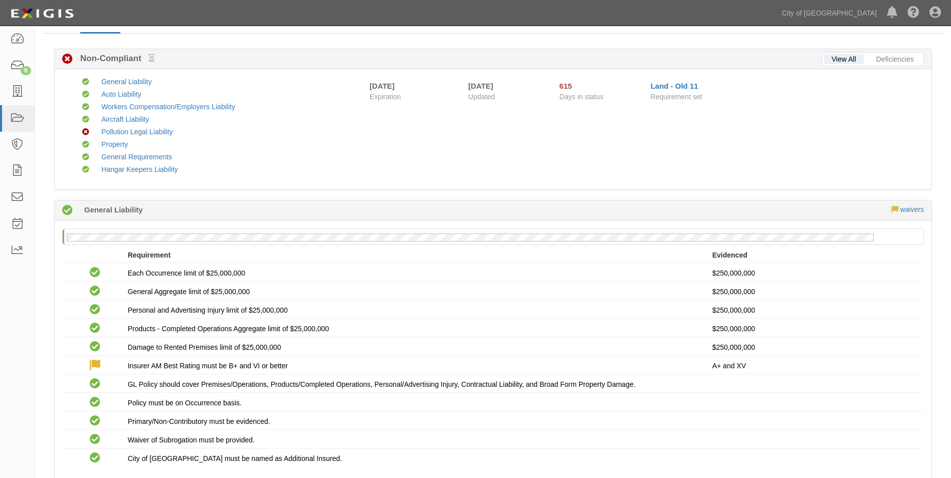
scroll to position [0, 0]
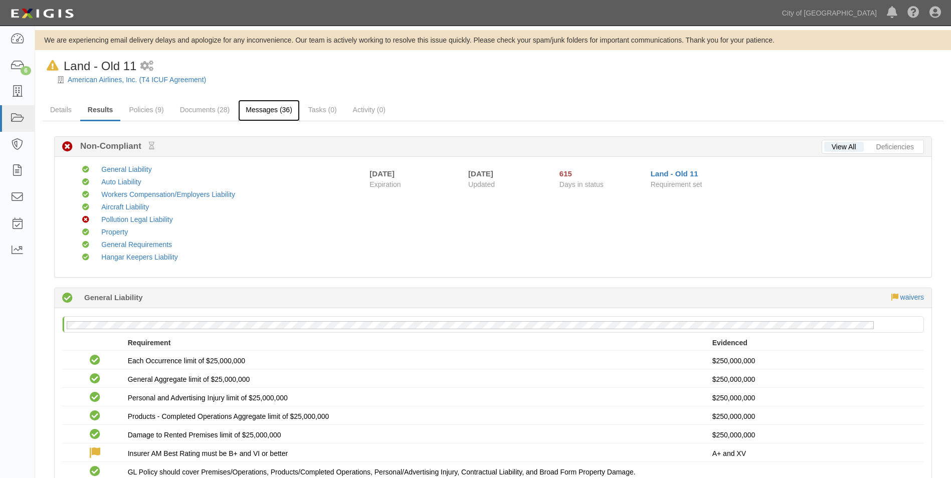
click at [279, 111] on link "Messages (36)" at bounding box center [269, 111] width 62 height 22
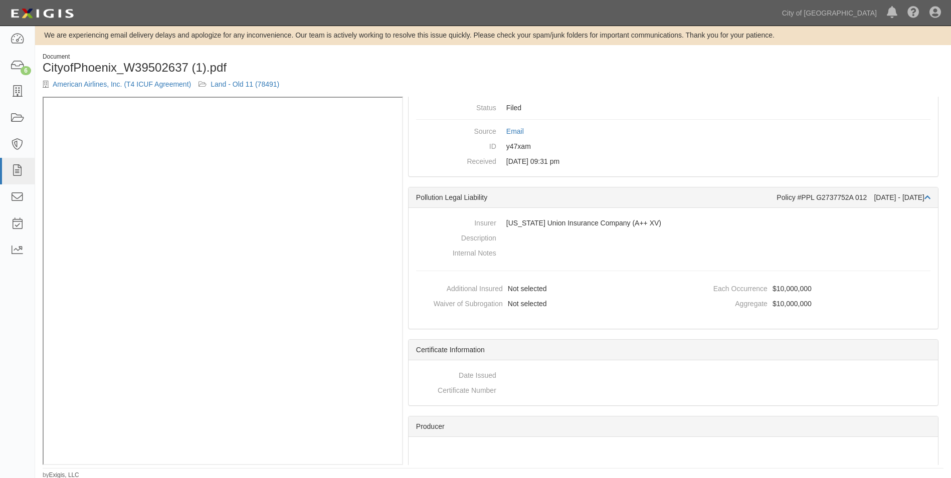
scroll to position [7, 0]
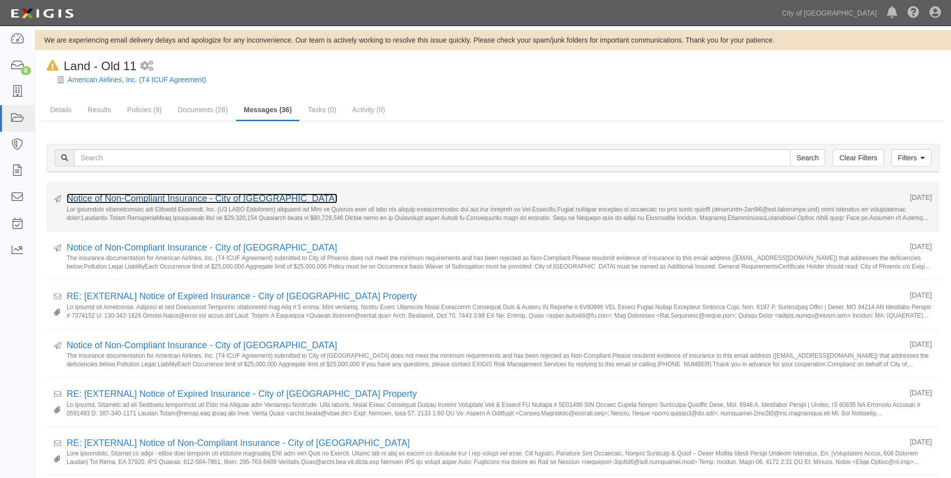
click at [245, 202] on link "Notice of Non-Compliant Insurance - City of [GEOGRAPHIC_DATA]" at bounding box center [202, 198] width 271 height 10
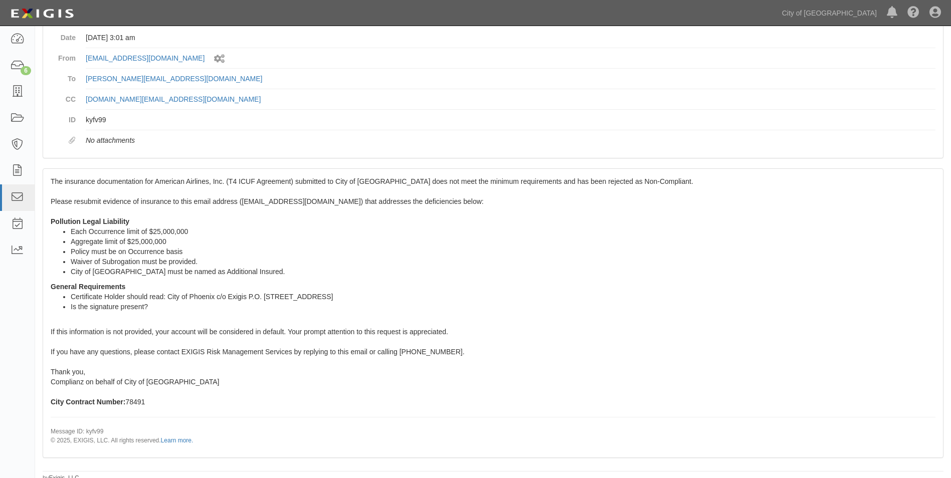
scroll to position [87, 0]
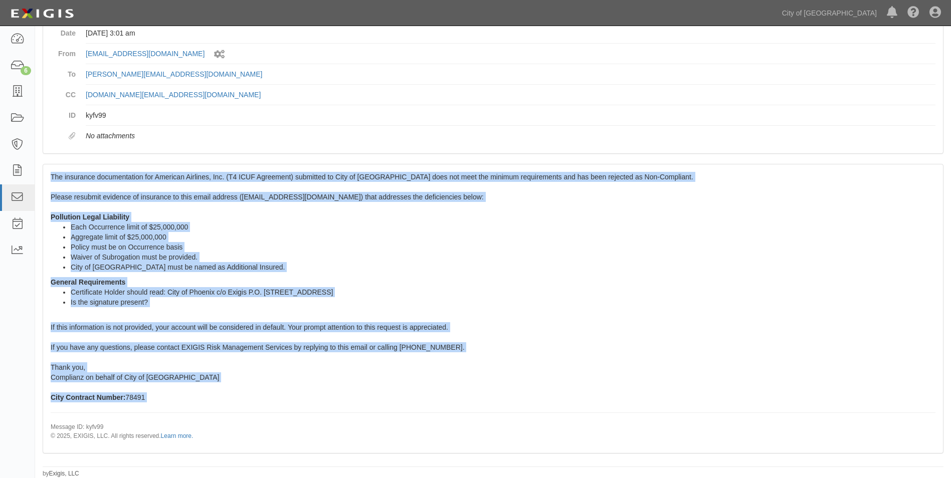
drag, startPoint x: 152, startPoint y: 406, endPoint x: 51, endPoint y: 177, distance: 250.6
click at [51, 177] on div "The insurance documentation for American Airlines, Inc. (T4 ICUF Agreement) sub…" at bounding box center [493, 308] width 900 height 288
drag, startPoint x: 51, startPoint y: 177, endPoint x: 74, endPoint y: 185, distance: 24.4
copy span "The insurance documentation for American Airlines, Inc. (T4 ICUF Agreement) sub…"
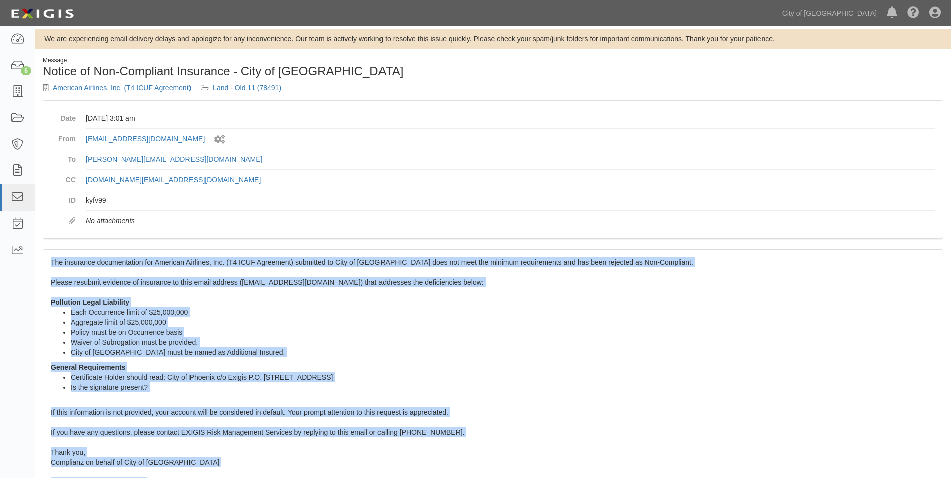
scroll to position [0, 0]
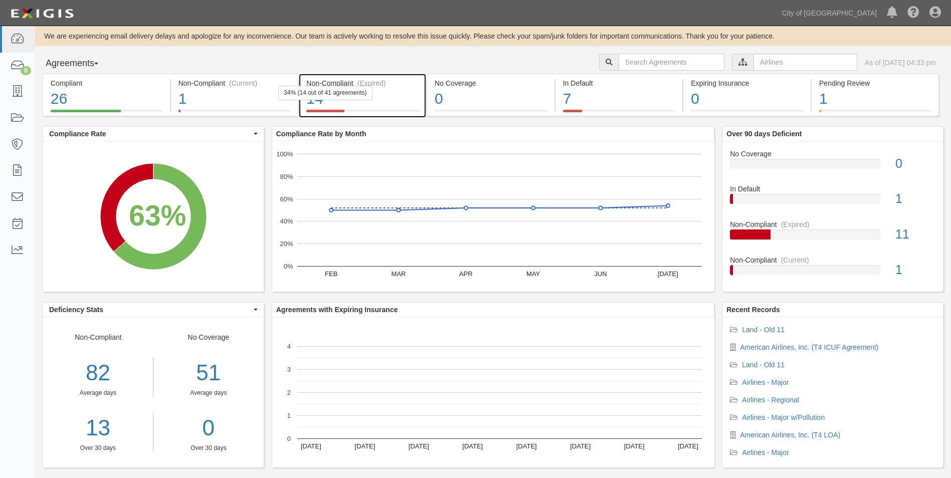
click at [378, 88] on div "(Expired)" at bounding box center [371, 83] width 29 height 10
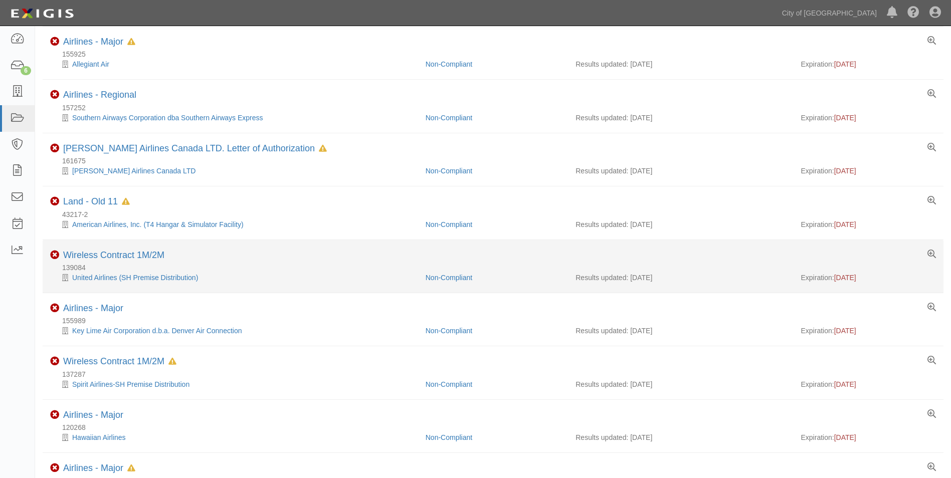
scroll to position [285, 0]
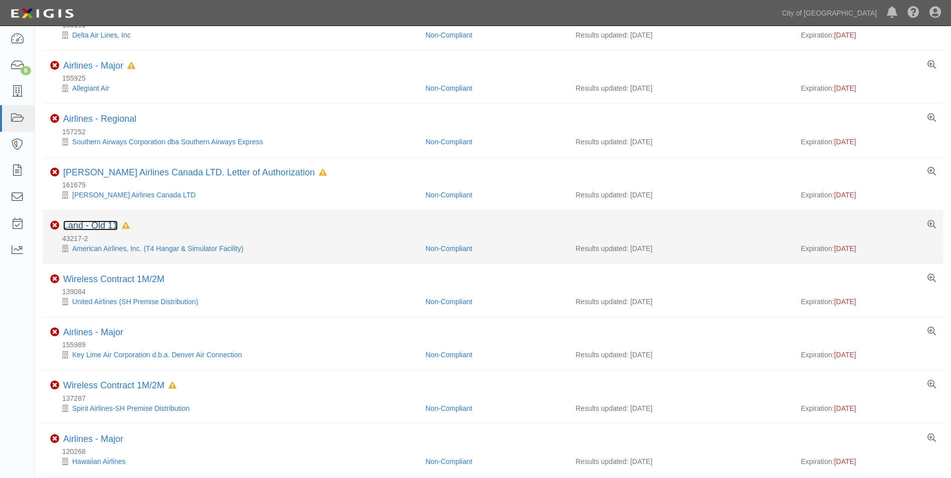
click at [100, 227] on link "Land - Old 11" at bounding box center [90, 226] width 55 height 10
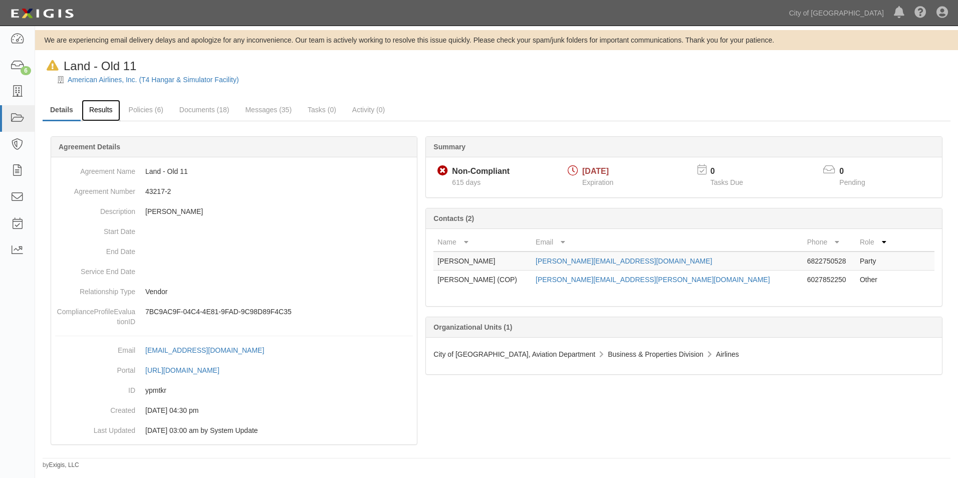
click at [110, 112] on link "Results" at bounding box center [101, 111] width 39 height 22
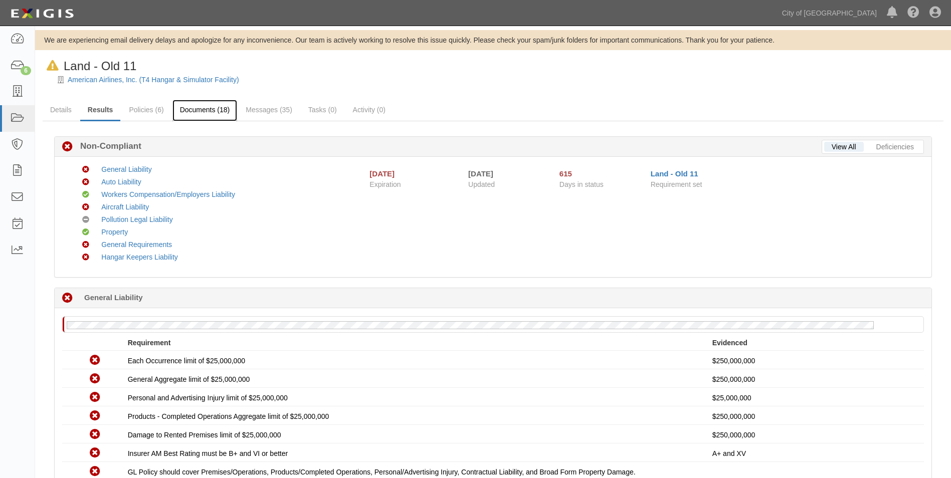
click at [214, 107] on link "Documents (18)" at bounding box center [204, 111] width 65 height 22
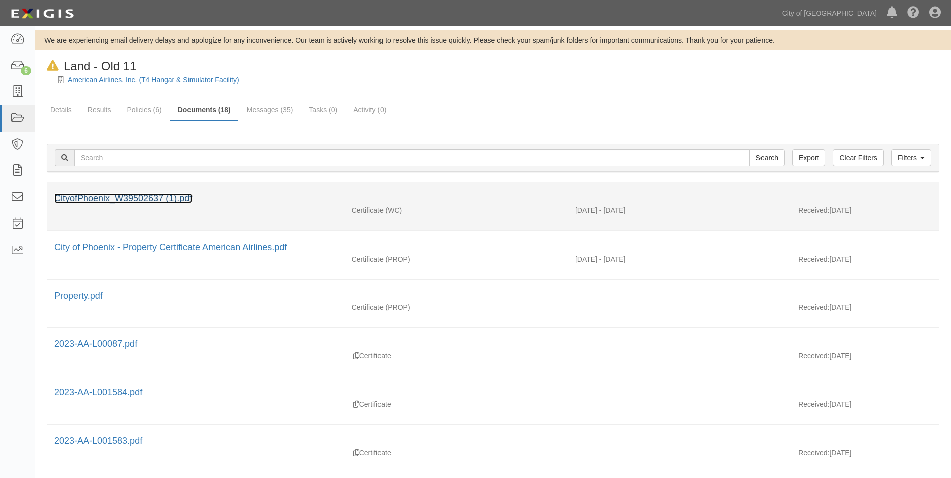
click at [167, 197] on link "CityofPhoenix_W39502637 (1).pdf" at bounding box center [123, 198] width 138 height 10
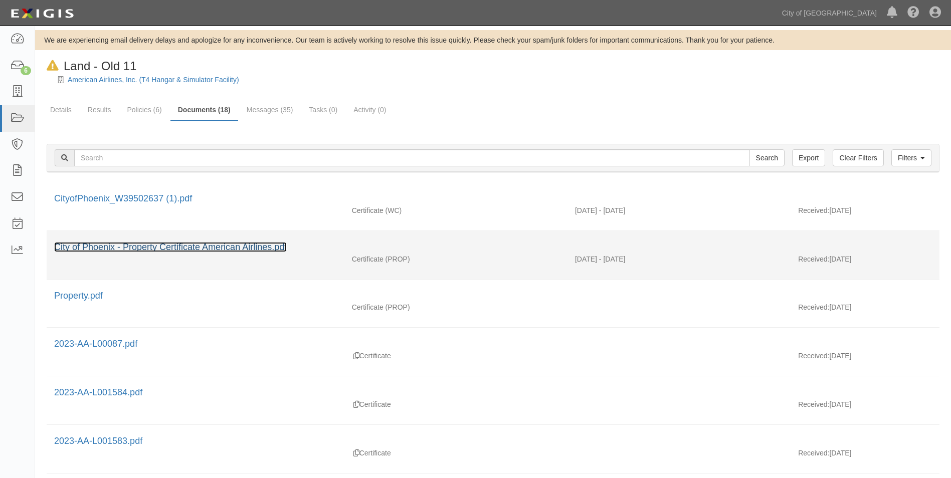
click at [235, 243] on link "City of Phoenix - Property Certificate American Airlines.pdf" at bounding box center [170, 247] width 233 height 10
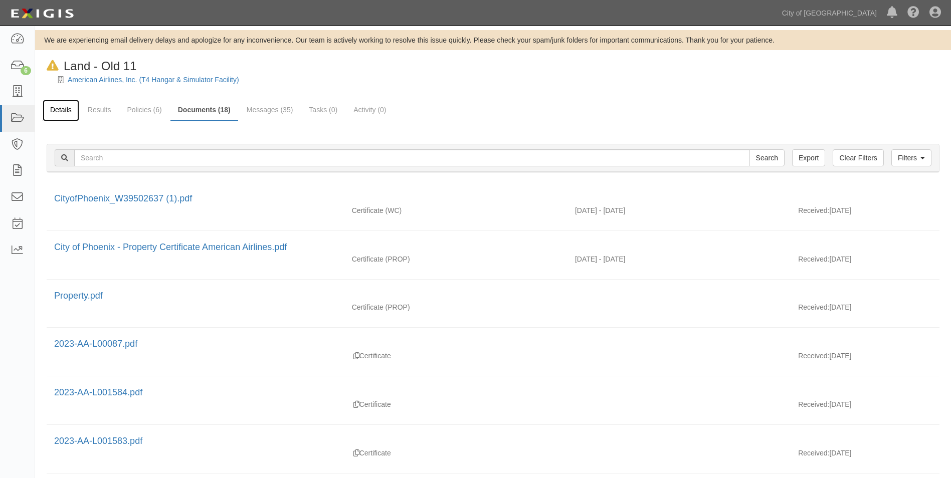
click at [61, 106] on link "Details" at bounding box center [61, 111] width 37 height 22
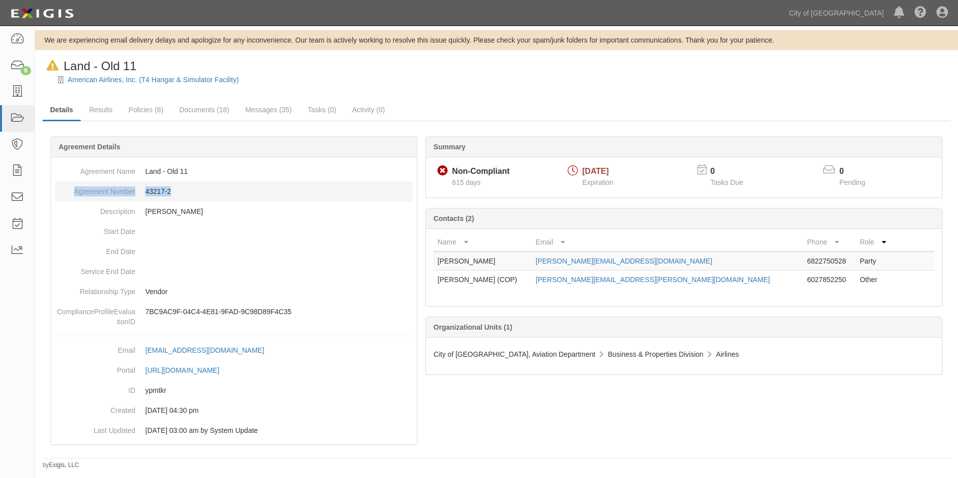
drag, startPoint x: 185, startPoint y: 188, endPoint x: 72, endPoint y: 189, distance: 112.8
click at [72, 189] on dl "Agreement Name Land - Old 11 Agreement Number 43217-2 Description [PERSON_NAME]…" at bounding box center [234, 246] width 358 height 170
copy dl "Agreement Number 43217-2"
drag, startPoint x: 617, startPoint y: 263, endPoint x: 568, endPoint y: 263, distance: 49.1
click at [568, 263] on td "[PERSON_NAME][EMAIL_ADDRESS][DOMAIN_NAME]" at bounding box center [668, 261] width 272 height 19
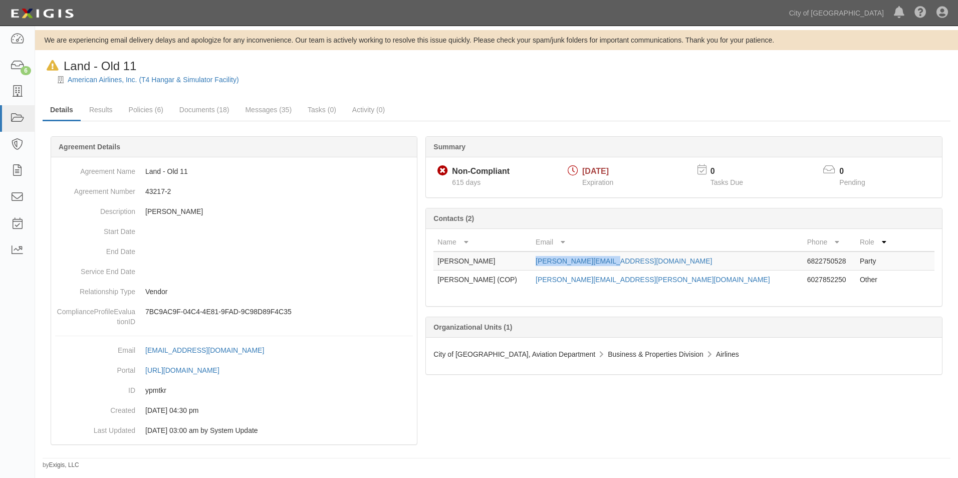
copy link "[PERSON_NAME][EMAIL_ADDRESS][DOMAIN_NAME]"
click at [270, 106] on link "Messages (35)" at bounding box center [269, 111] width 62 height 22
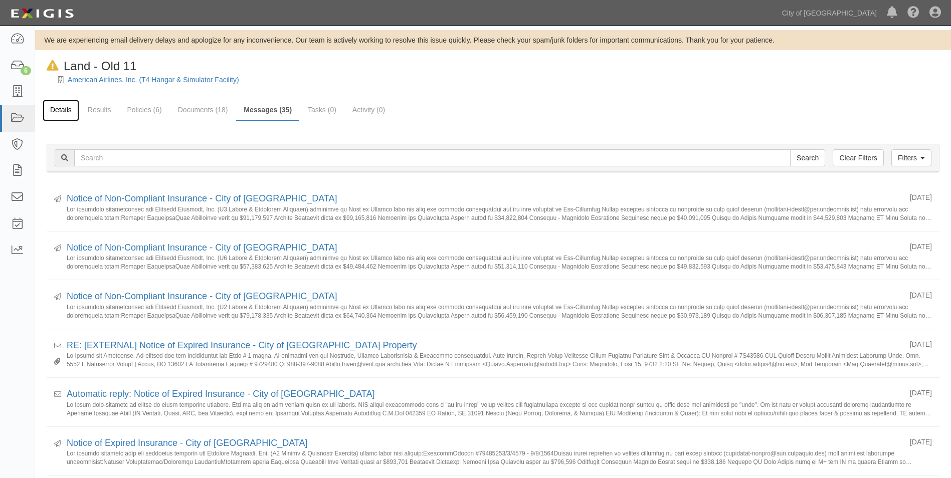
click at [66, 107] on link "Details" at bounding box center [61, 111] width 37 height 22
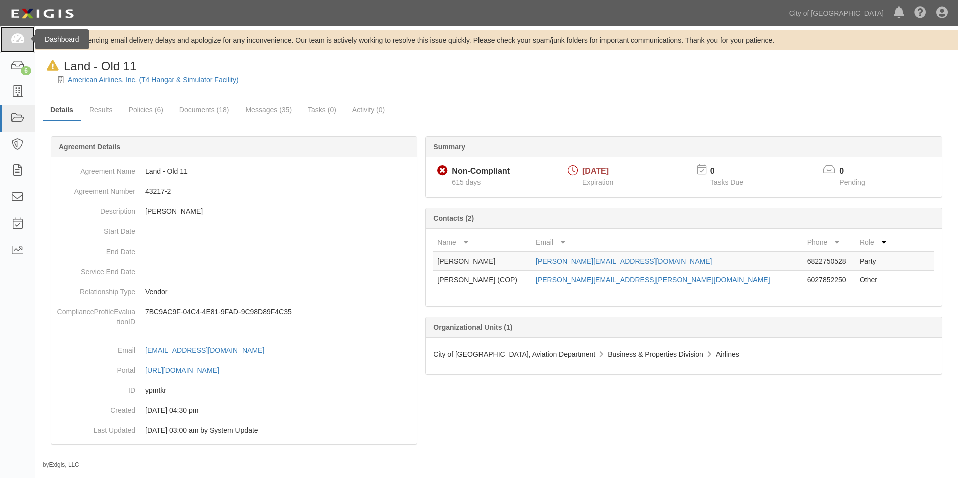
click at [12, 45] on icon at bounding box center [17, 40] width 14 height 12
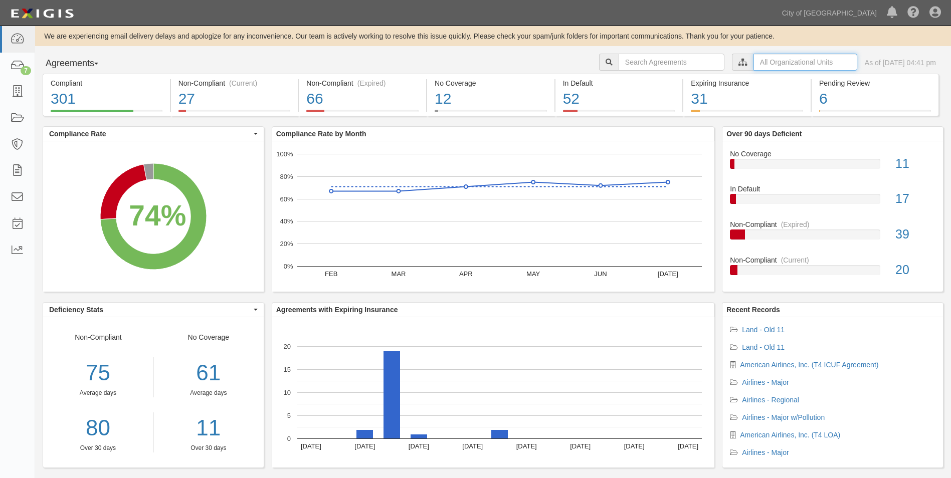
click at [753, 60] on input "text" at bounding box center [805, 62] width 104 height 17
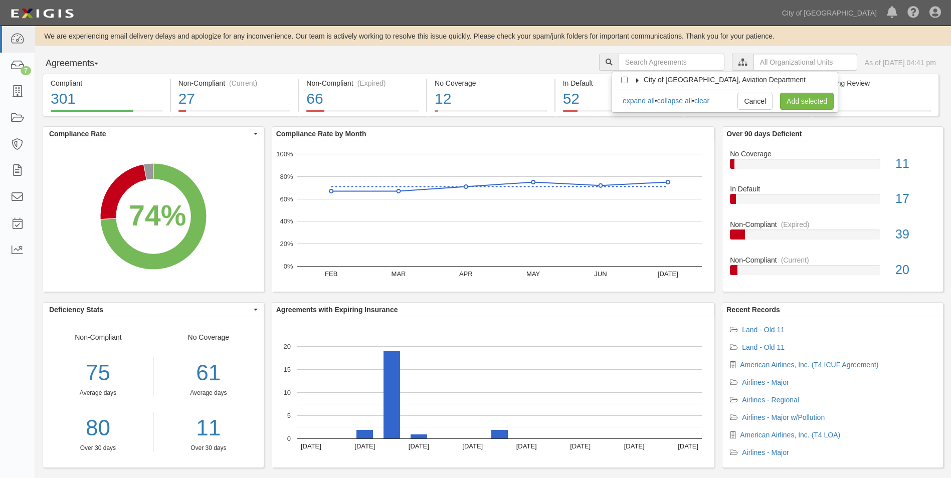
click at [678, 78] on span "City of [GEOGRAPHIC_DATA], Aviation Department" at bounding box center [724, 80] width 162 height 8
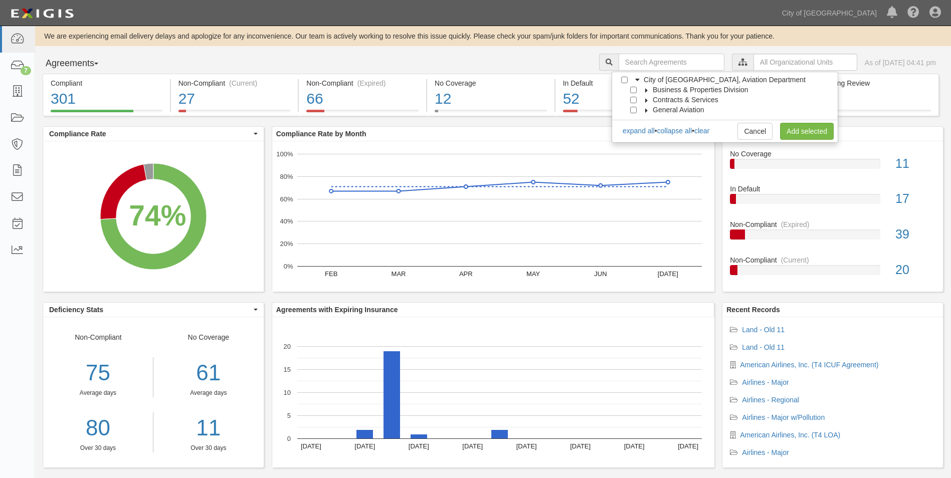
click at [664, 89] on span "Business & Properties Division" at bounding box center [701, 90] width 96 height 8
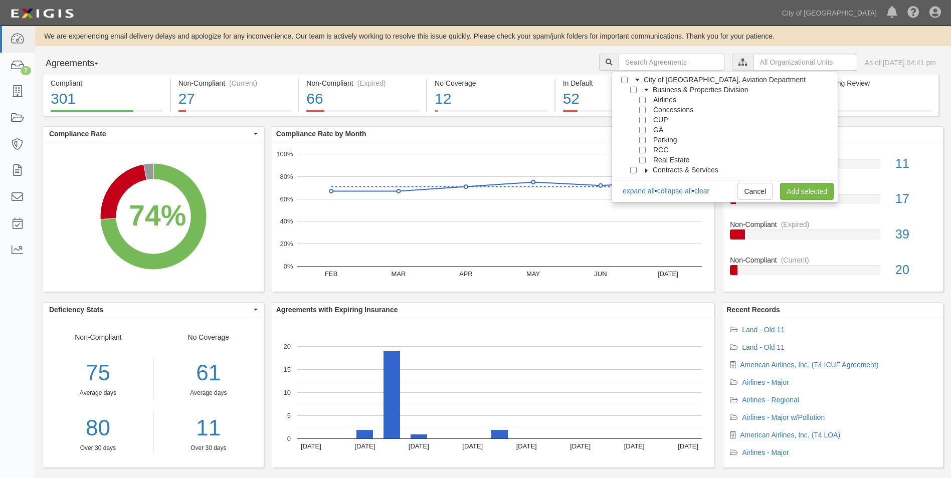
click at [647, 100] on div at bounding box center [644, 99] width 9 height 7
click at [641, 98] on input "Airlines" at bounding box center [642, 100] width 7 height 7
checkbox input "true"
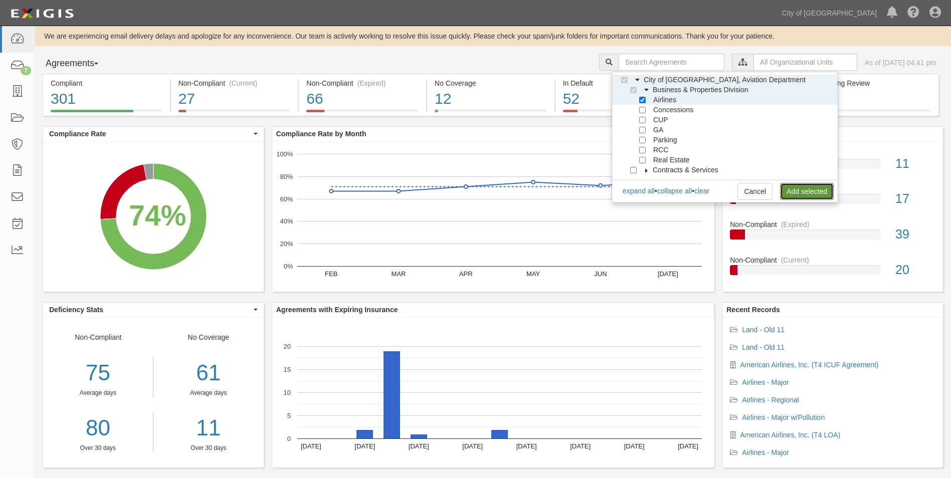
click at [794, 189] on link "Add selected" at bounding box center [807, 191] width 54 height 17
